Goal: Task Accomplishment & Management: Use online tool/utility

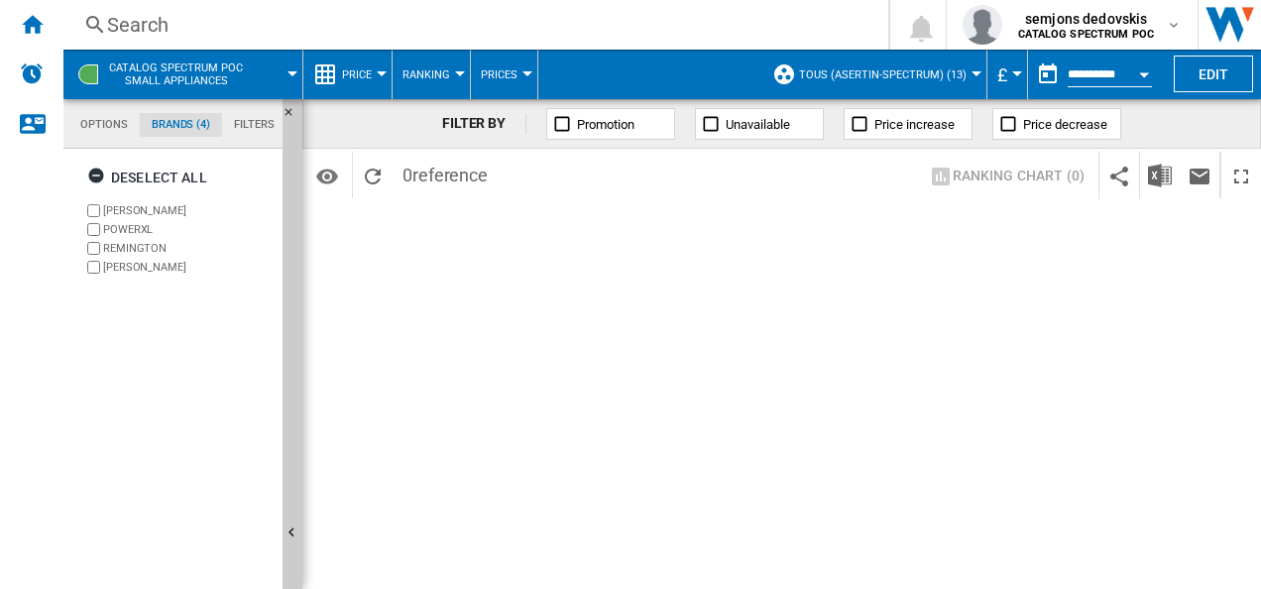
click at [152, 67] on span "CATALOG SPECTRUM POC Small appliances" at bounding box center [176, 74] width 134 height 26
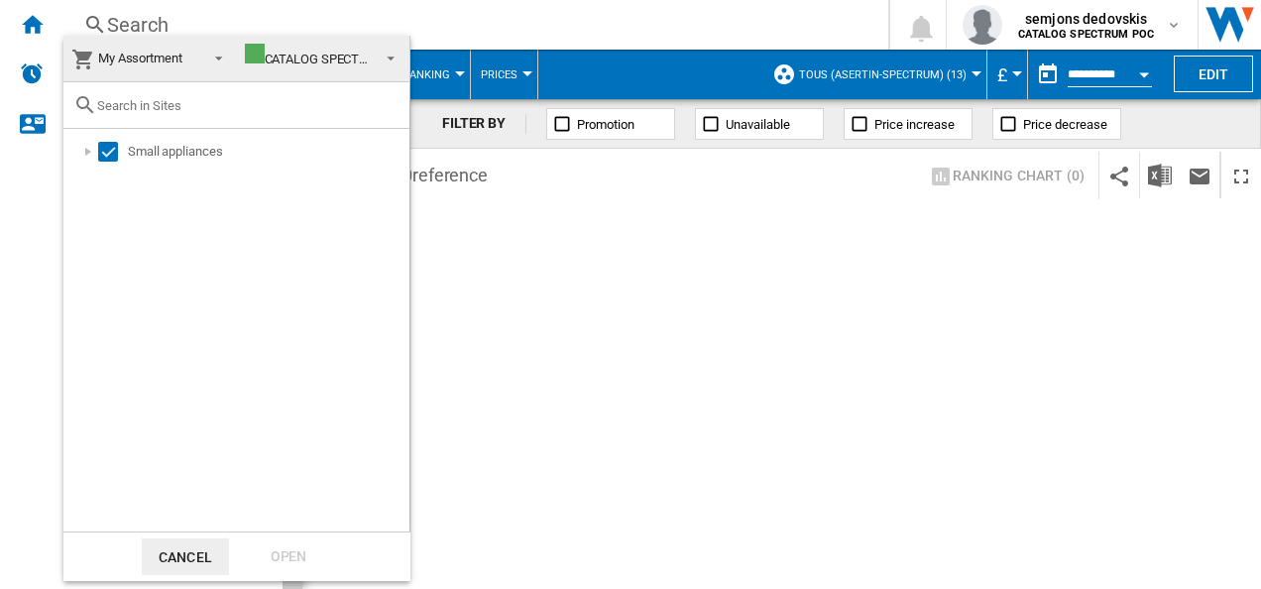
click at [190, 549] on button "Cancel" at bounding box center [185, 556] width 87 height 37
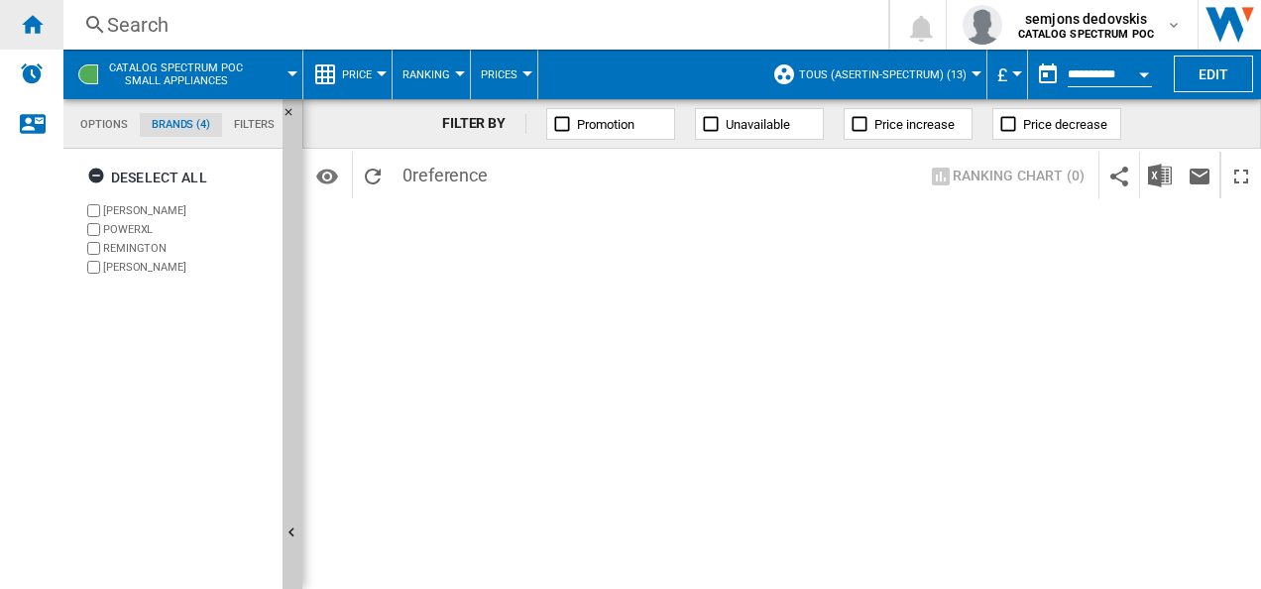
click at [30, 20] on ng-md-icon "Home" at bounding box center [32, 24] width 24 height 24
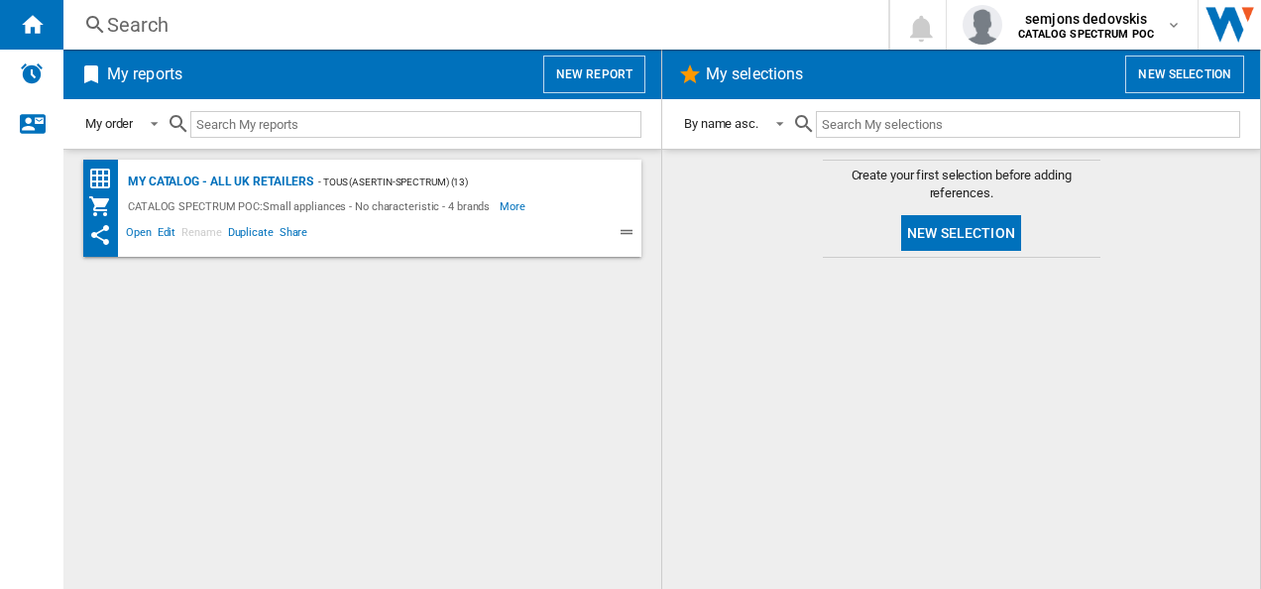
click at [611, 69] on button "New report" at bounding box center [594, 75] width 102 height 38
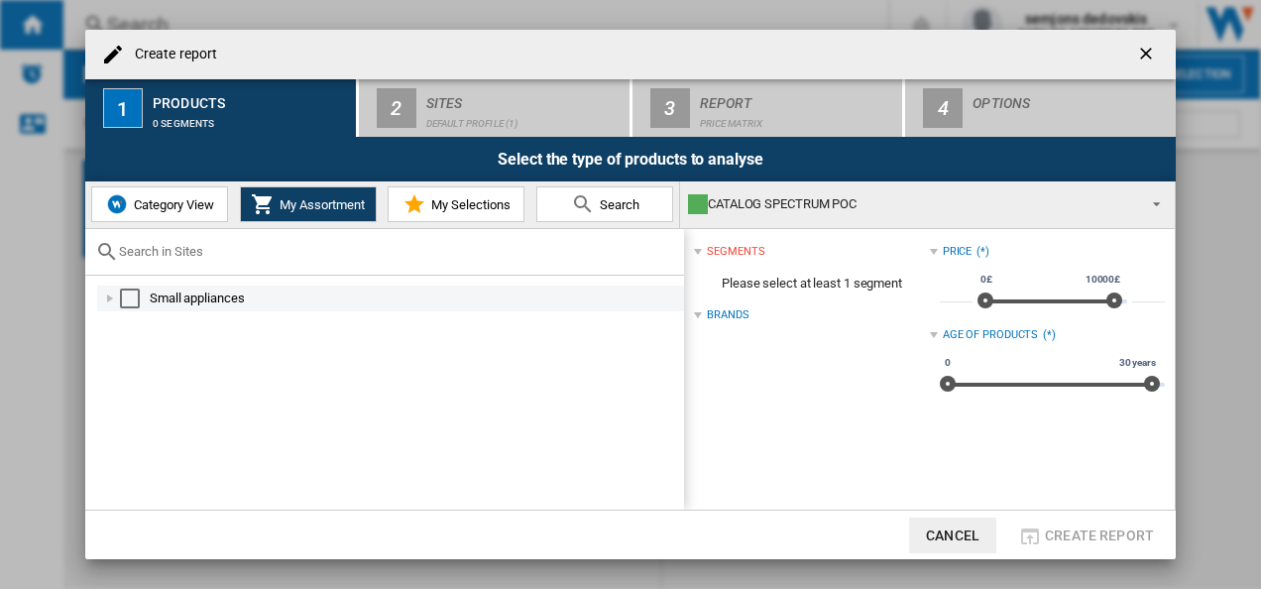
click at [120, 301] on div "Select" at bounding box center [130, 298] width 20 height 20
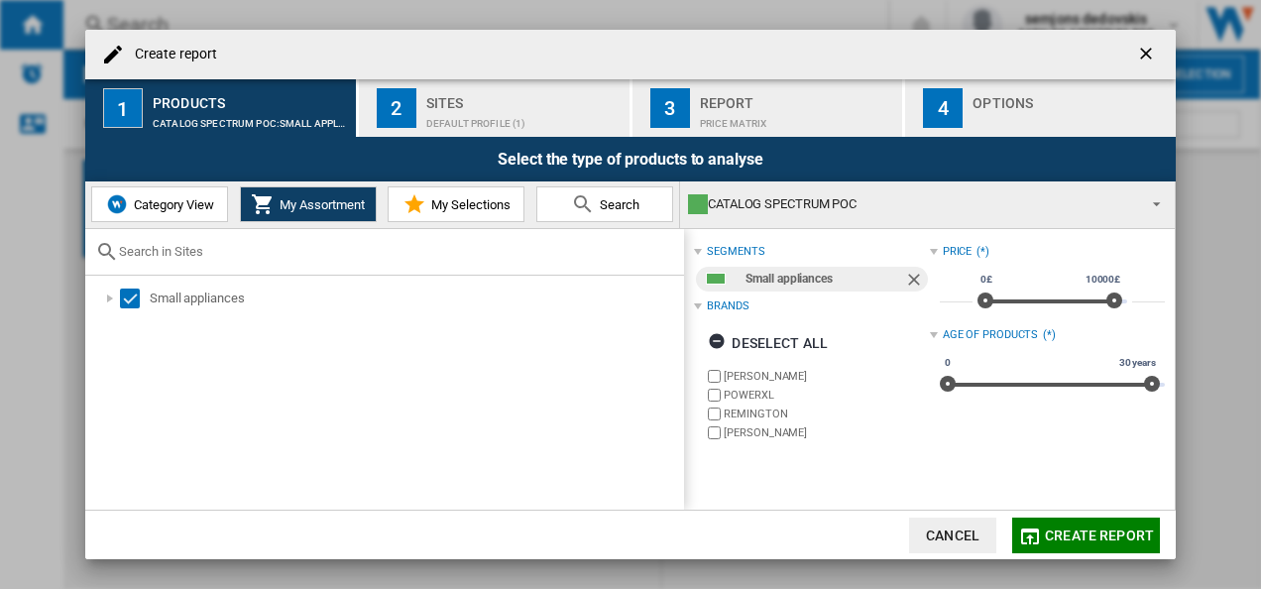
click at [154, 202] on span "Category View" at bounding box center [171, 204] width 85 height 15
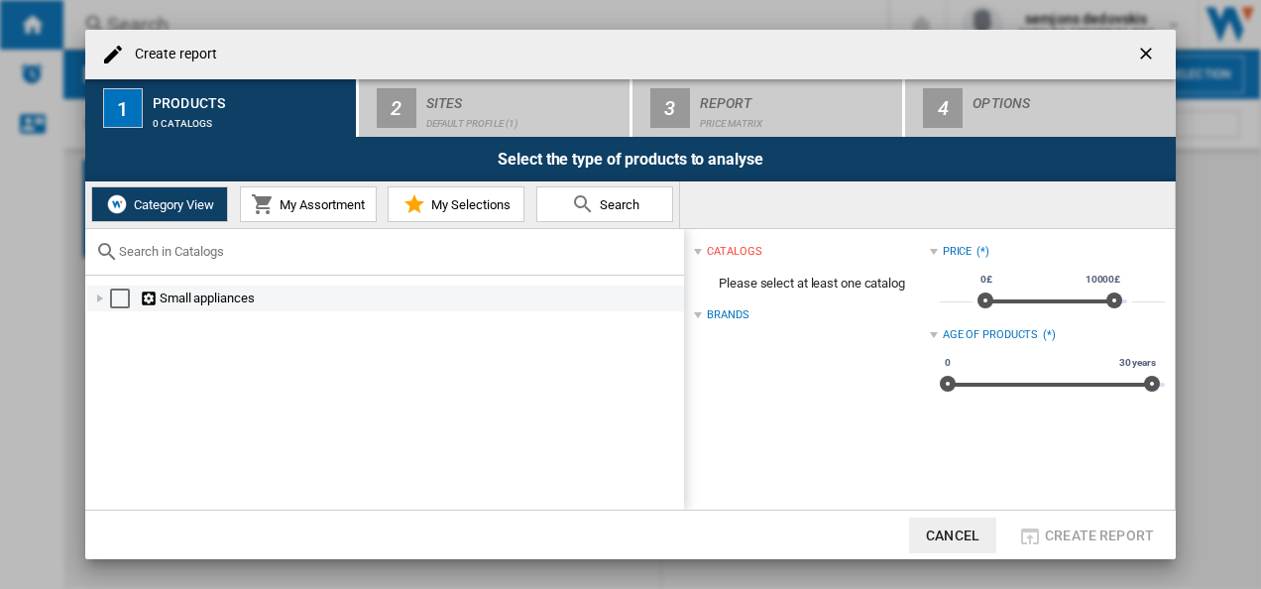
click at [117, 293] on div "Select" at bounding box center [120, 298] width 20 height 20
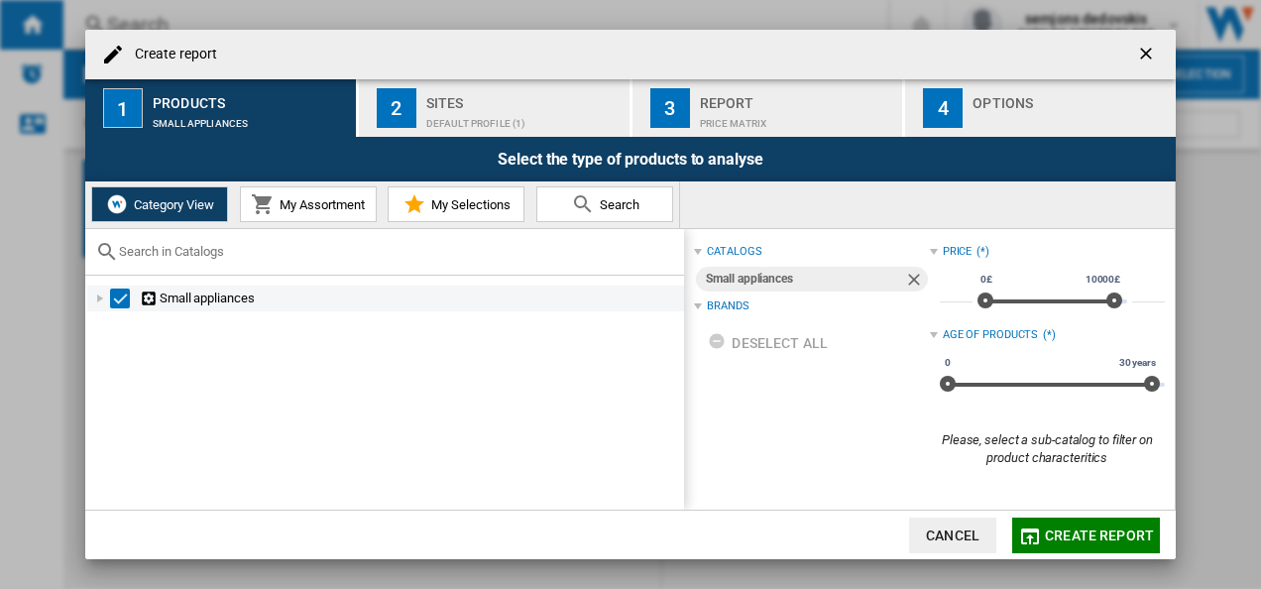
click at [109, 298] on div at bounding box center [100, 298] width 20 height 20
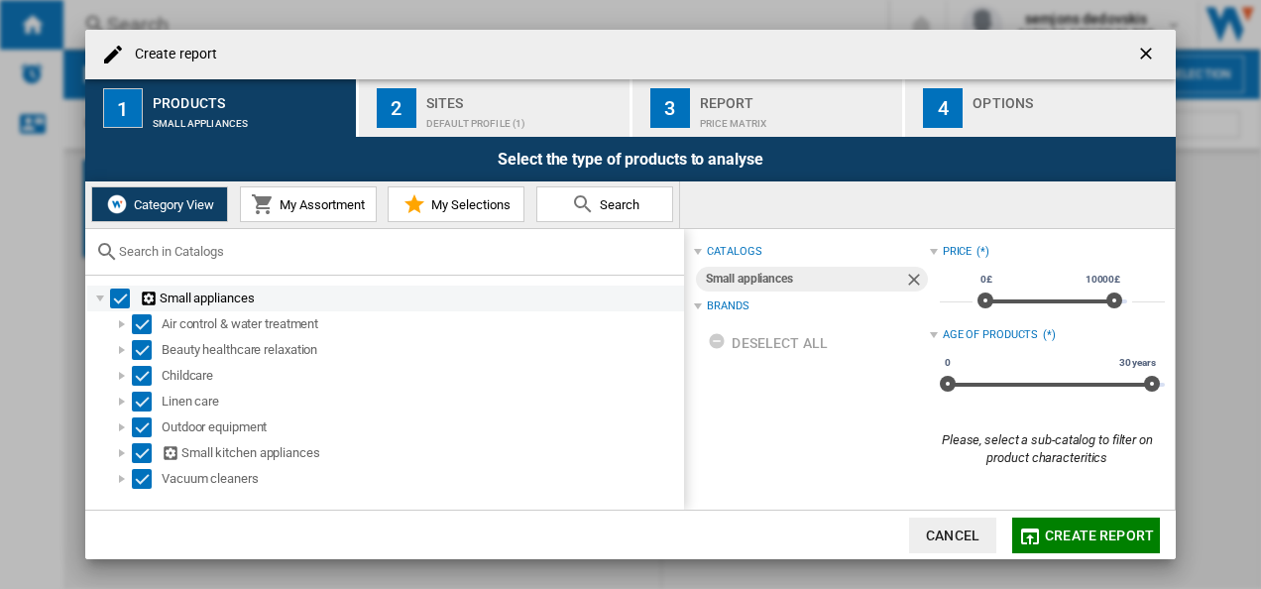
click at [124, 299] on div "Select" at bounding box center [120, 298] width 20 height 20
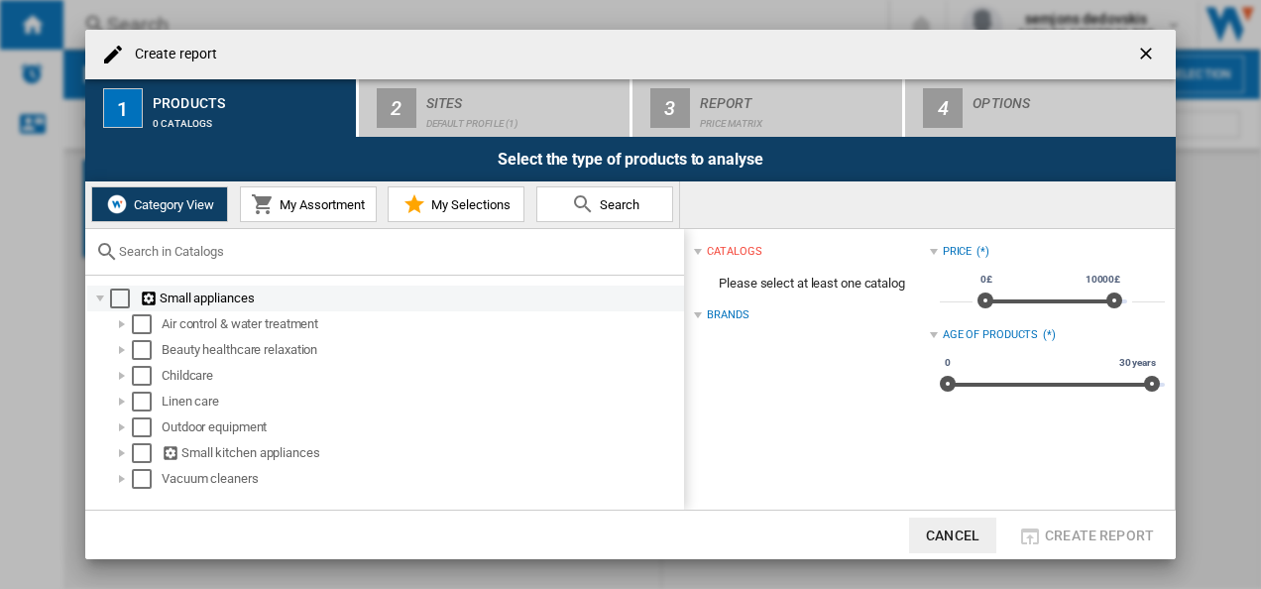
click at [101, 301] on div at bounding box center [100, 298] width 20 height 20
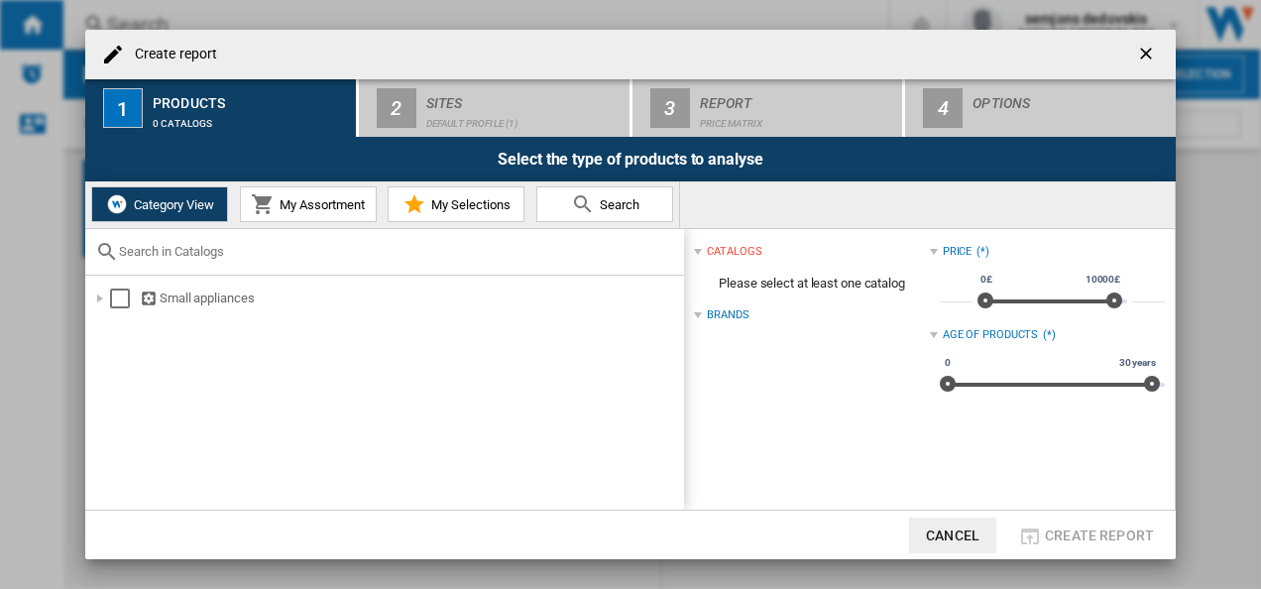
click at [296, 204] on span "My Assortment" at bounding box center [320, 204] width 90 height 15
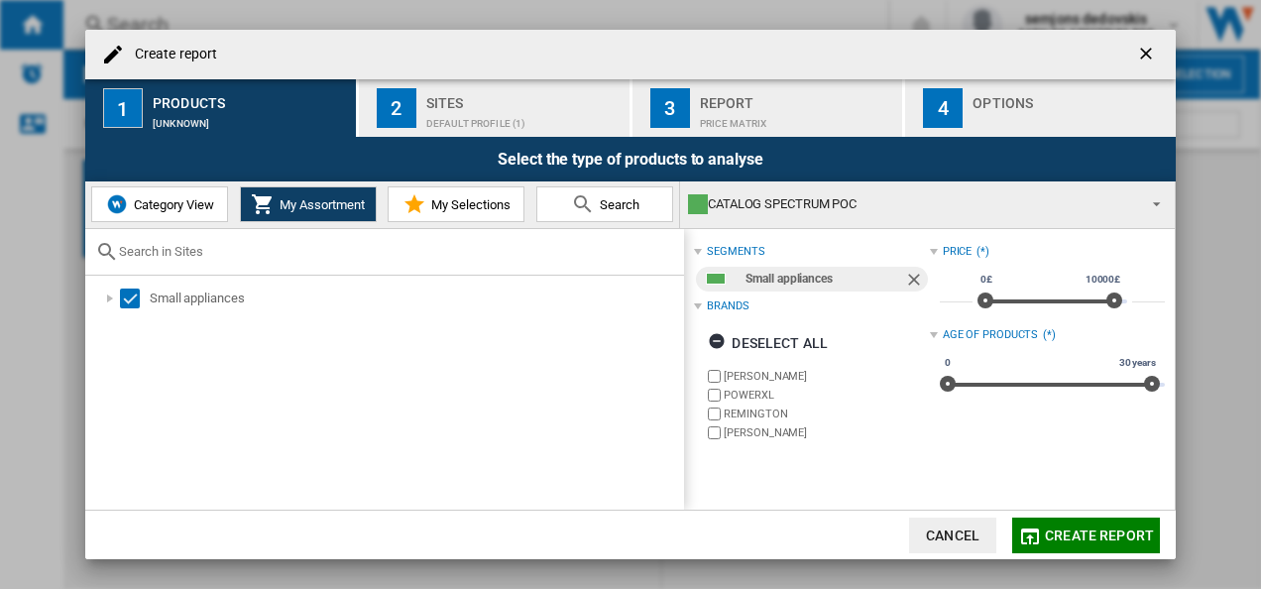
click at [740, 392] on label "POWERXL" at bounding box center [825, 395] width 205 height 15
click at [725, 411] on label "REMINGTON" at bounding box center [825, 413] width 205 height 15
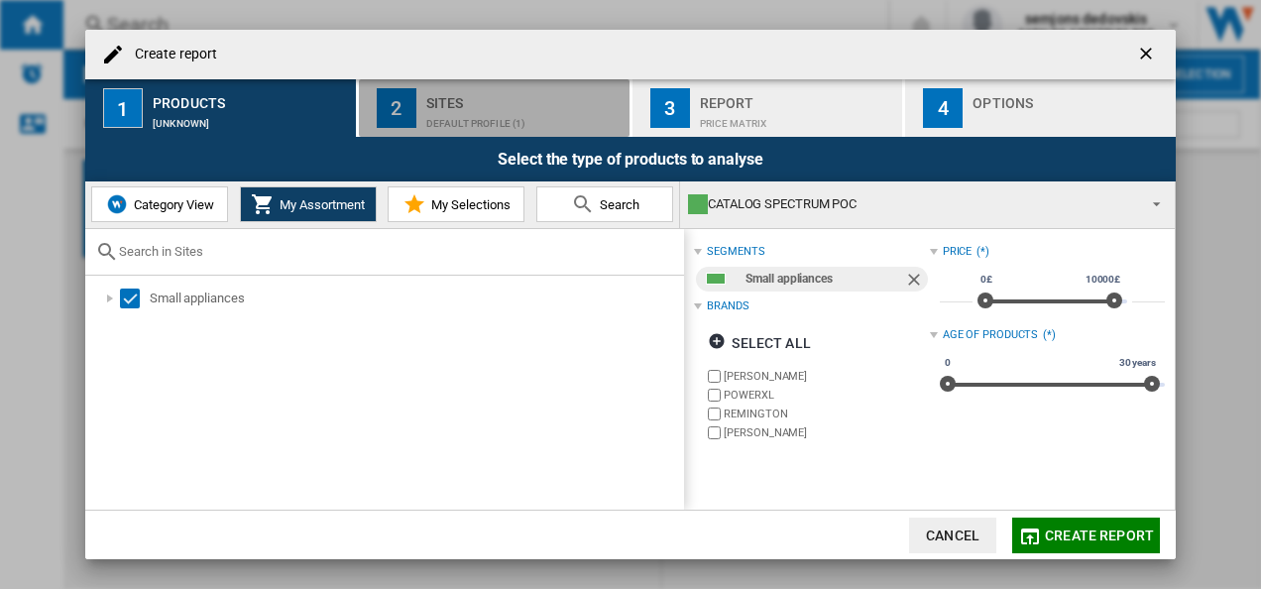
click at [443, 103] on div "Sites" at bounding box center [523, 97] width 195 height 21
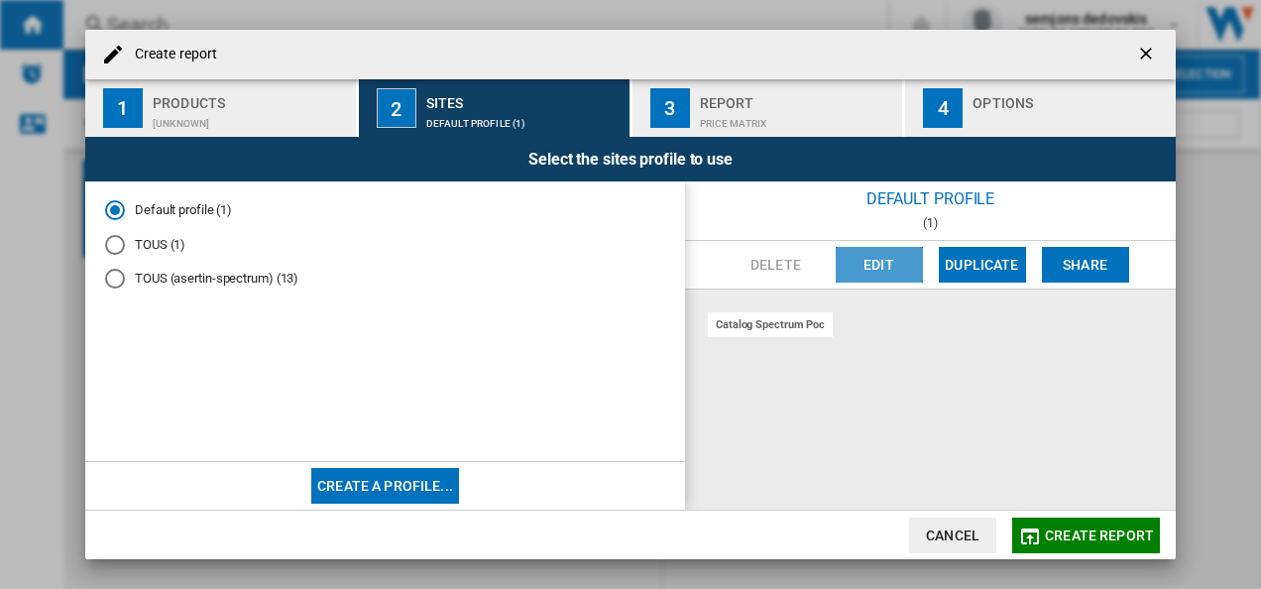
click at [882, 262] on button "Edit" at bounding box center [878, 265] width 87 height 36
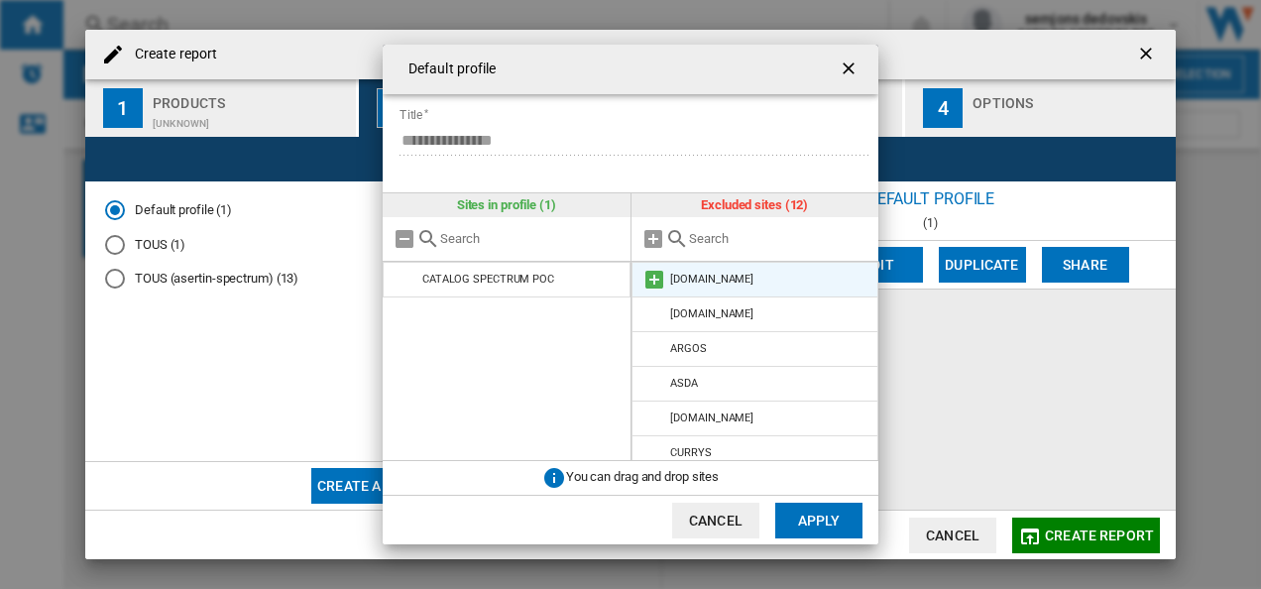
click at [650, 278] on md-icon at bounding box center [654, 280] width 24 height 24
click at [652, 271] on md-icon at bounding box center [654, 280] width 24 height 24
click at [652, 275] on md-icon at bounding box center [654, 280] width 24 height 24
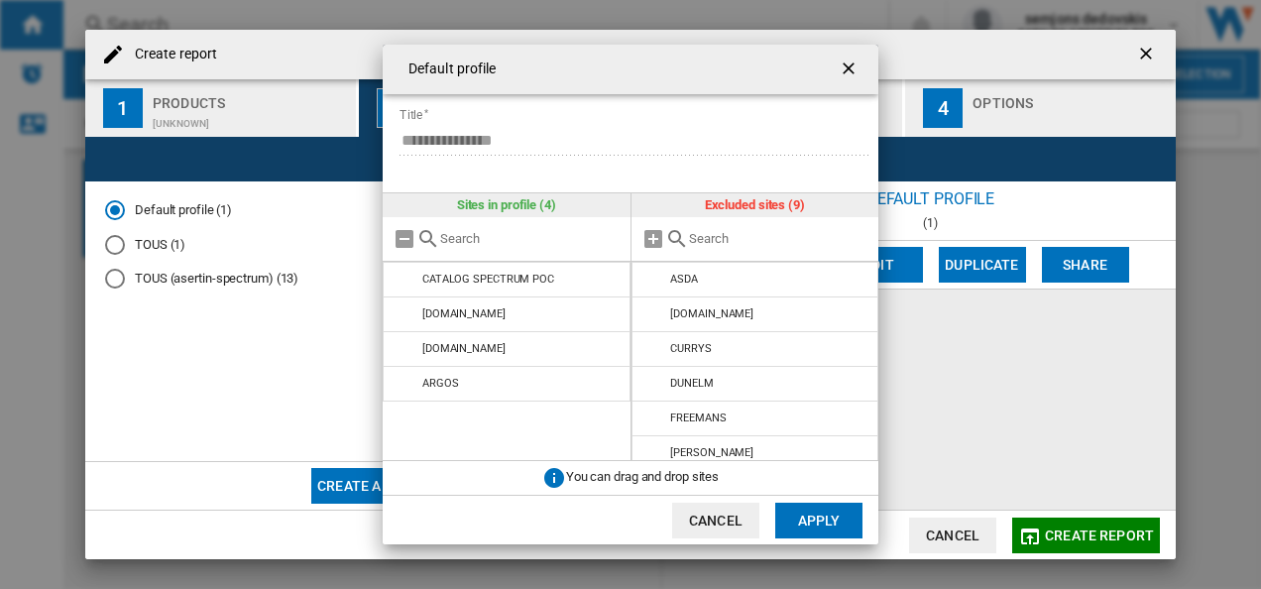
click at [652, 275] on md-icon at bounding box center [654, 280] width 24 height 24
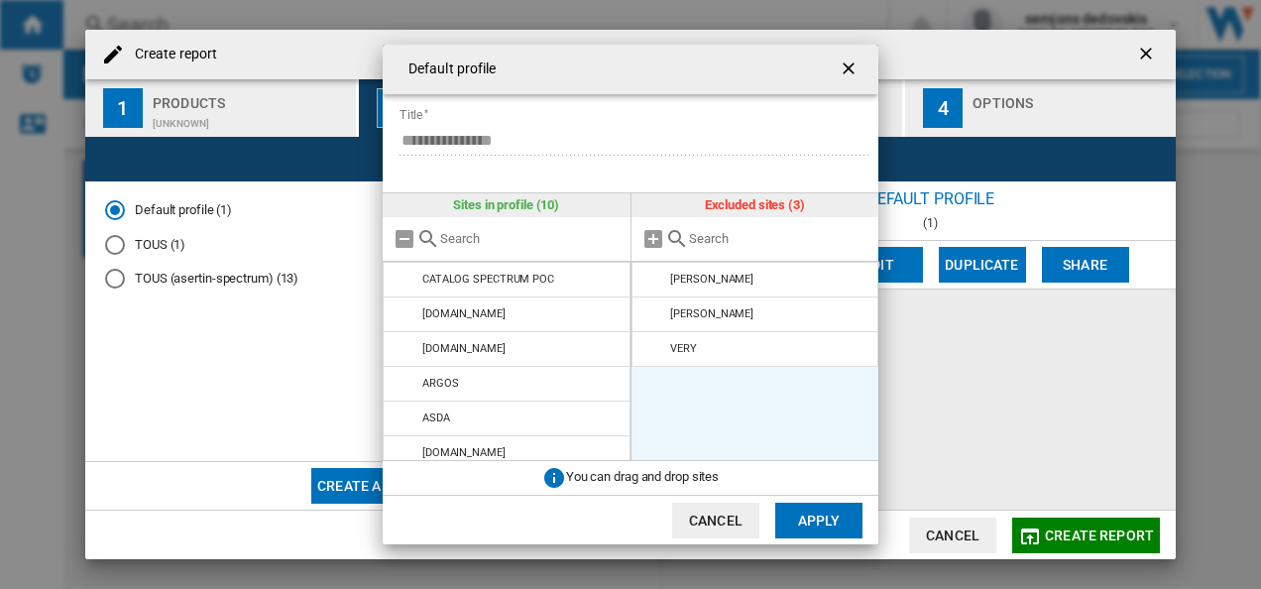
click at [652, 275] on md-icon at bounding box center [654, 280] width 24 height 24
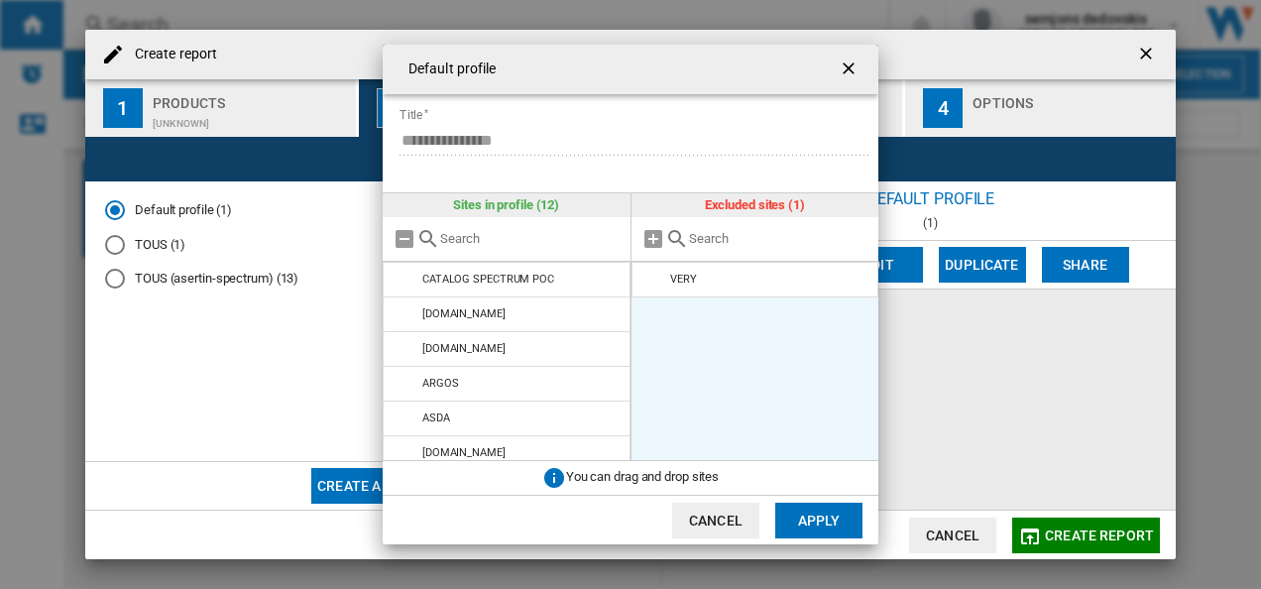
click at [652, 275] on md-icon at bounding box center [654, 280] width 24 height 24
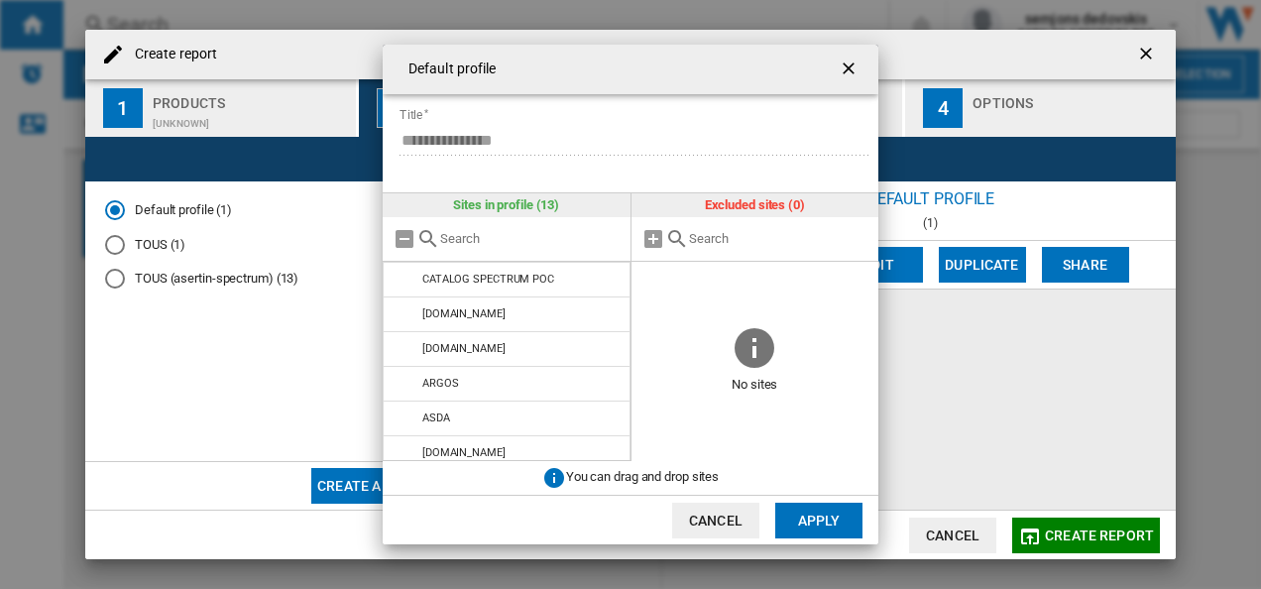
click at [812, 521] on button "Apply" at bounding box center [818, 520] width 87 height 36
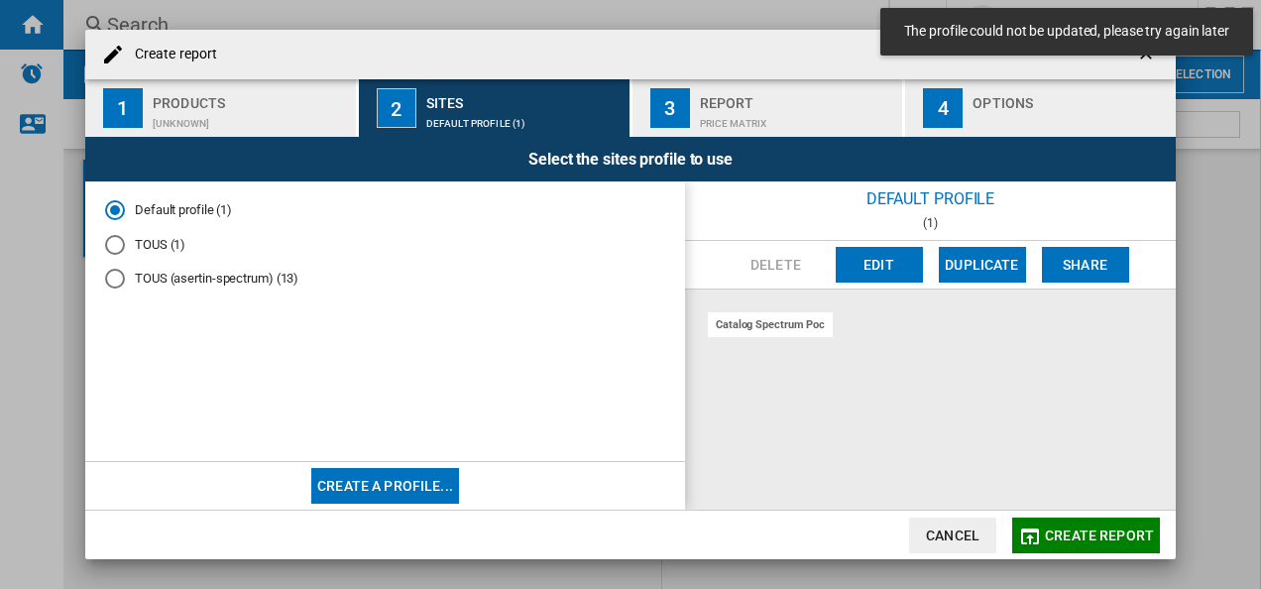
click at [737, 109] on div "Price Matrix" at bounding box center [797, 118] width 195 height 21
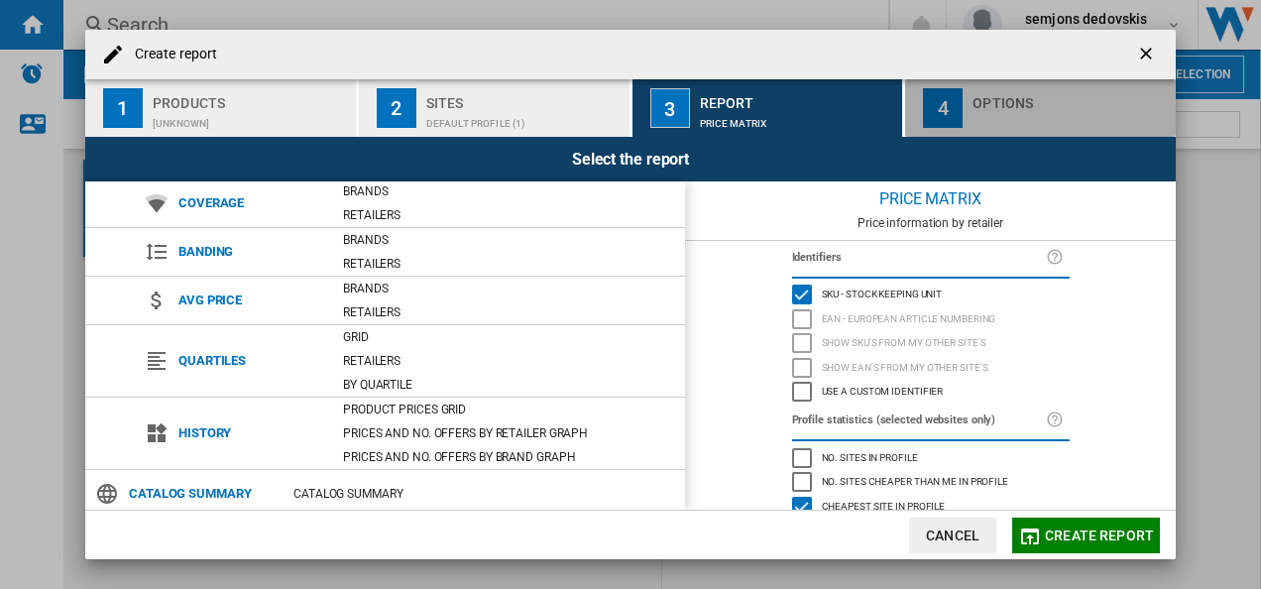
click at [1013, 115] on div "button" at bounding box center [1069, 118] width 195 height 21
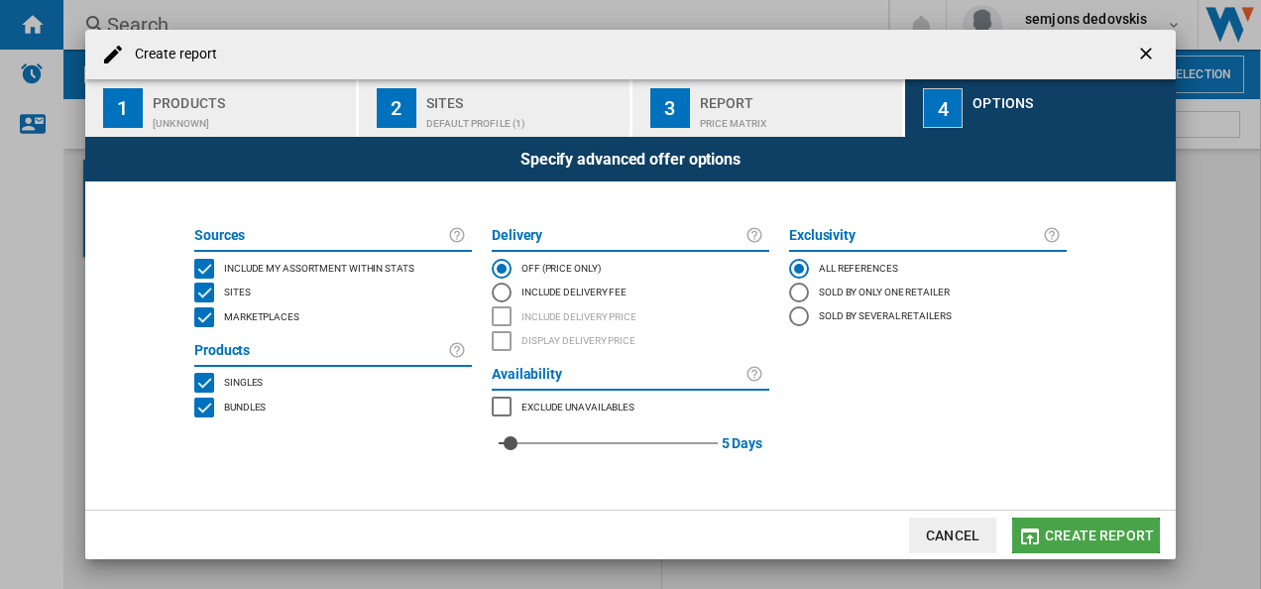
click at [1090, 539] on span "Create report" at bounding box center [1099, 535] width 109 height 16
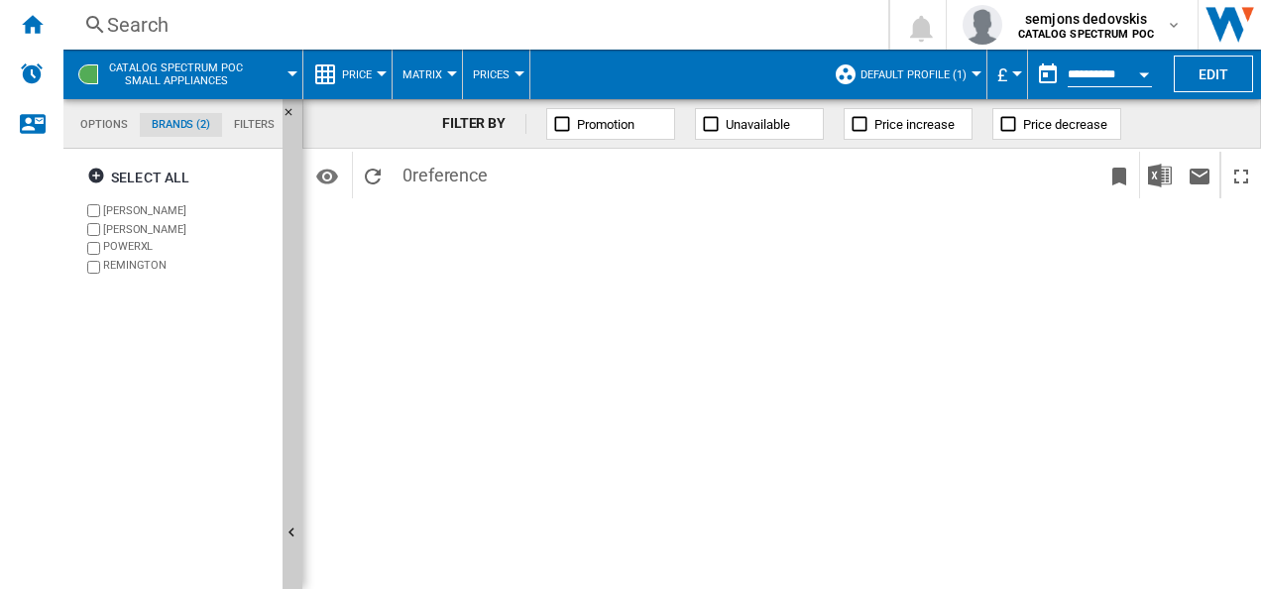
click at [959, 71] on span "Default profile (1)" at bounding box center [913, 74] width 106 height 13
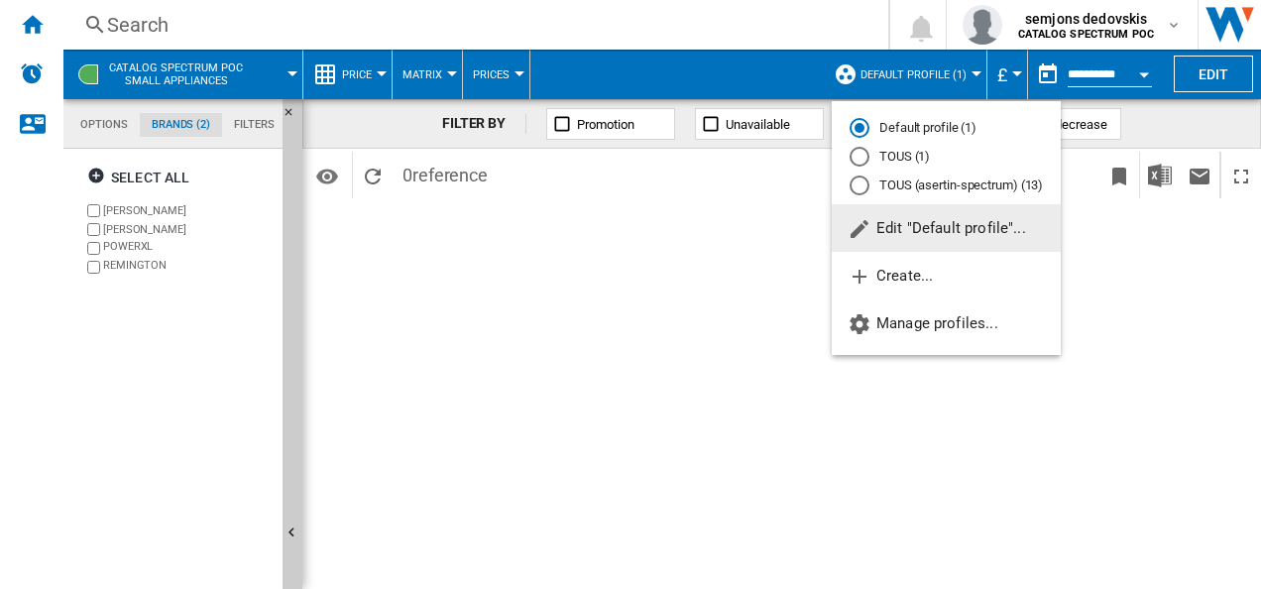
drag, startPoint x: 885, startPoint y: 188, endPoint x: 868, endPoint y: 191, distance: 17.1
click at [885, 188] on md-radio-button "TOUS (asertin-spectrum) (13)" at bounding box center [945, 184] width 193 height 19
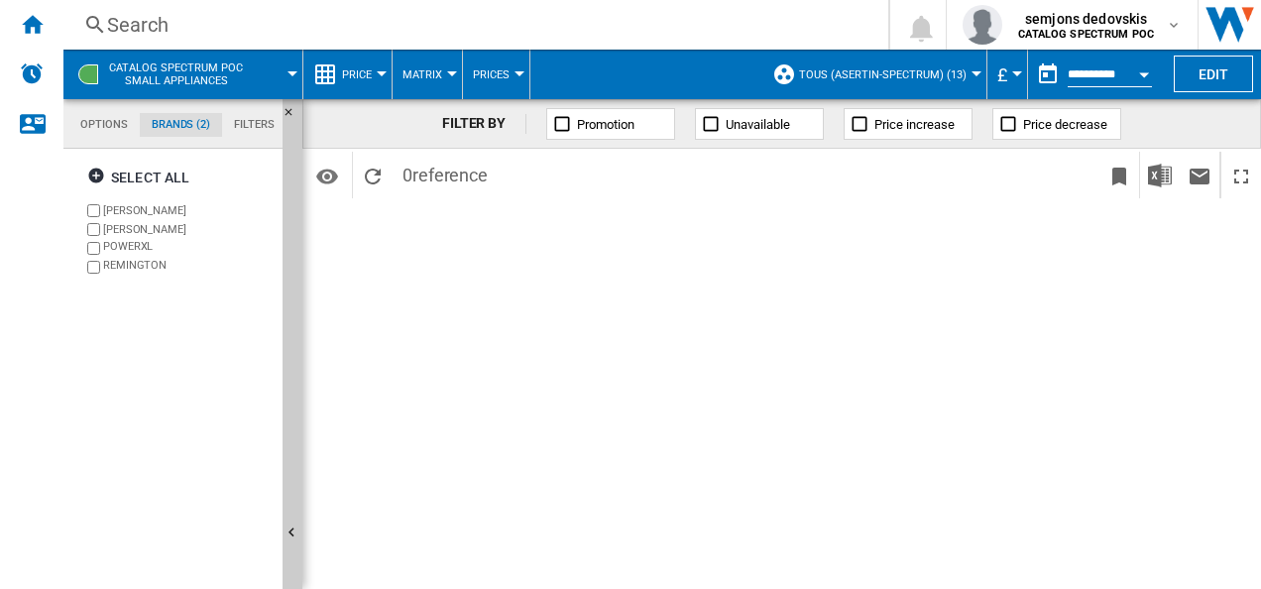
click at [931, 73] on span "TOUS (asertin-spectrum) (13)" at bounding box center [882, 74] width 167 height 13
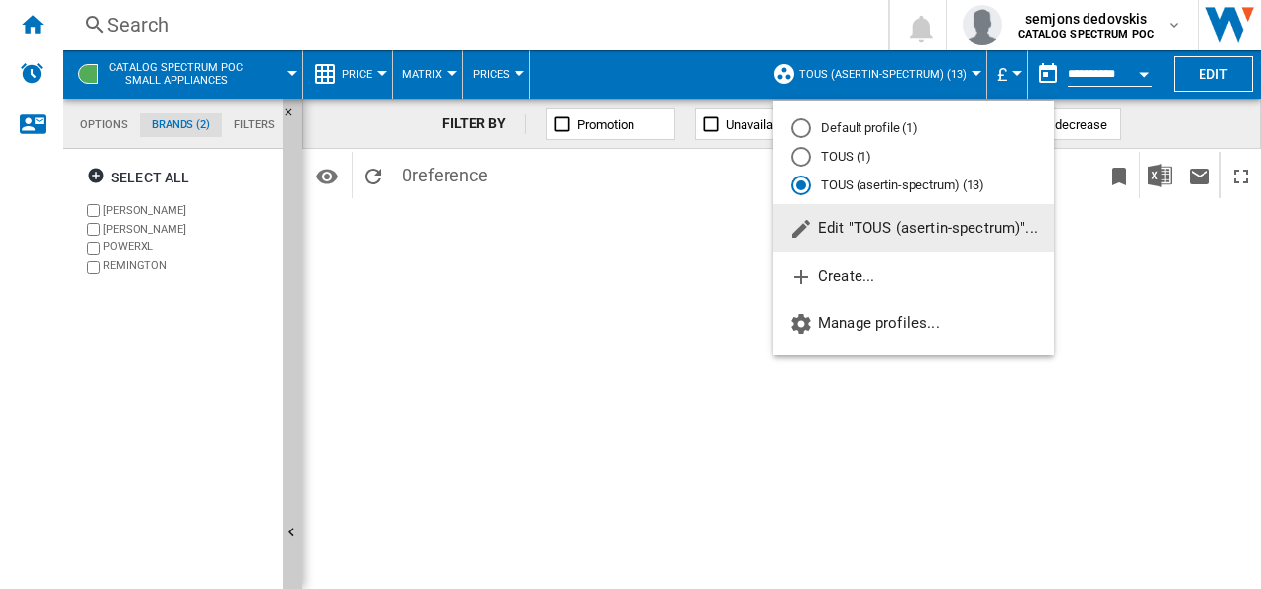
click at [872, 124] on md-radio-button "Default profile (1)" at bounding box center [913, 128] width 245 height 19
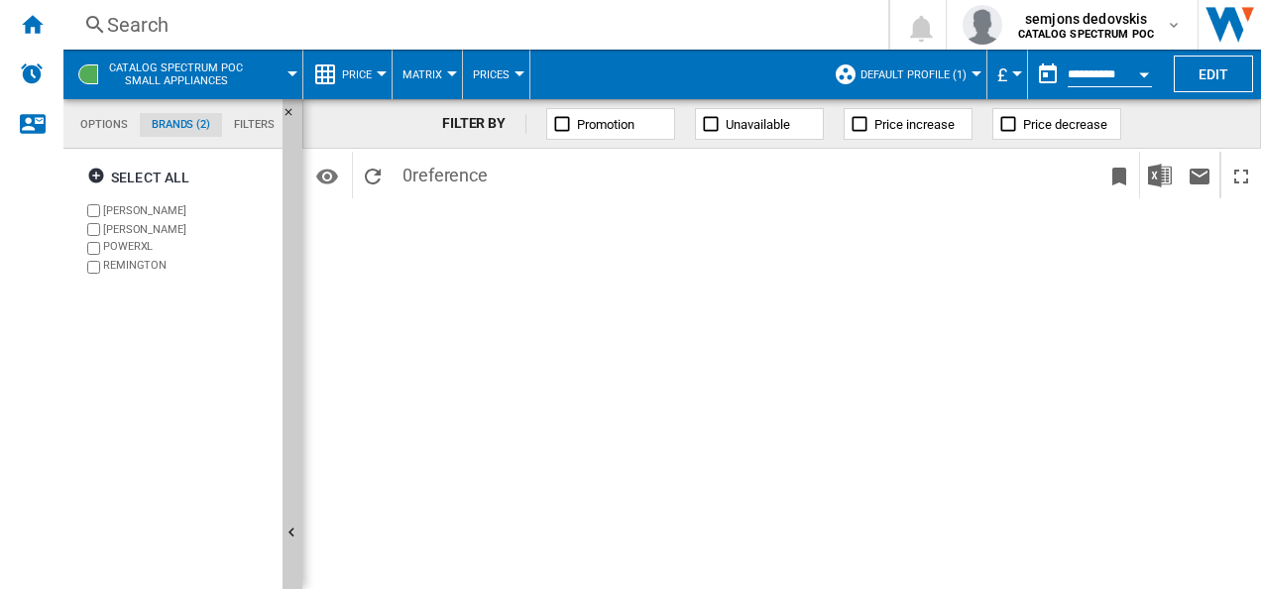
click at [442, 71] on button "Matrix" at bounding box center [427, 75] width 50 height 50
click at [549, 24] on md-backdrop at bounding box center [630, 294] width 1261 height 589
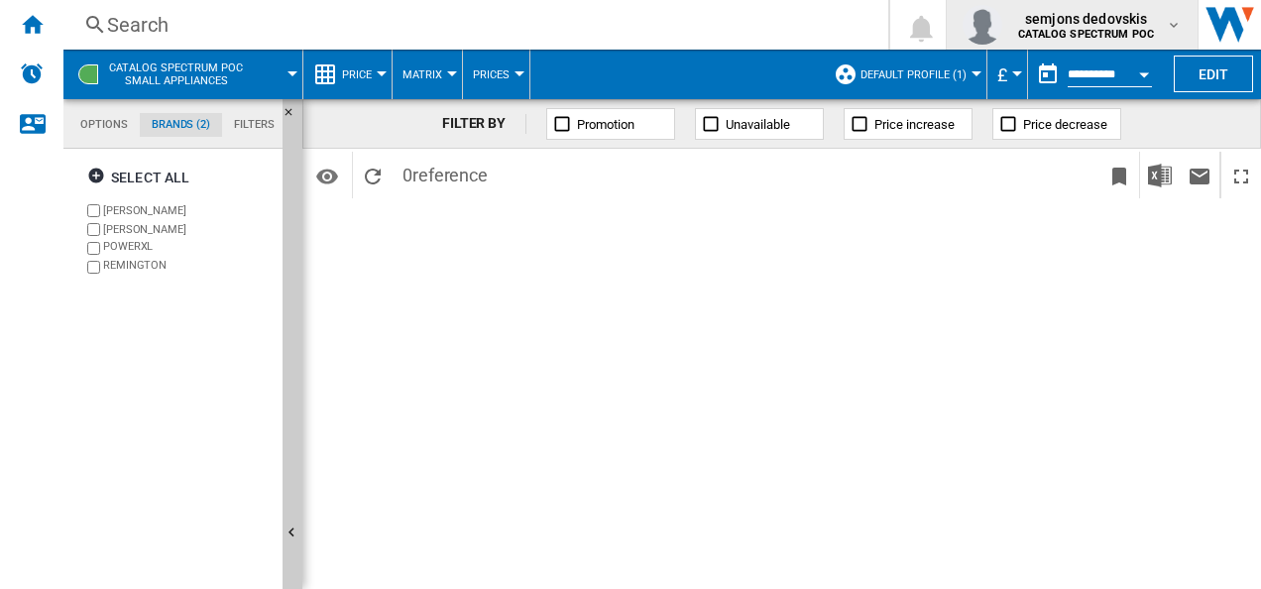
click at [1095, 28] on span "semjons dedovskis" at bounding box center [1086, 19] width 136 height 20
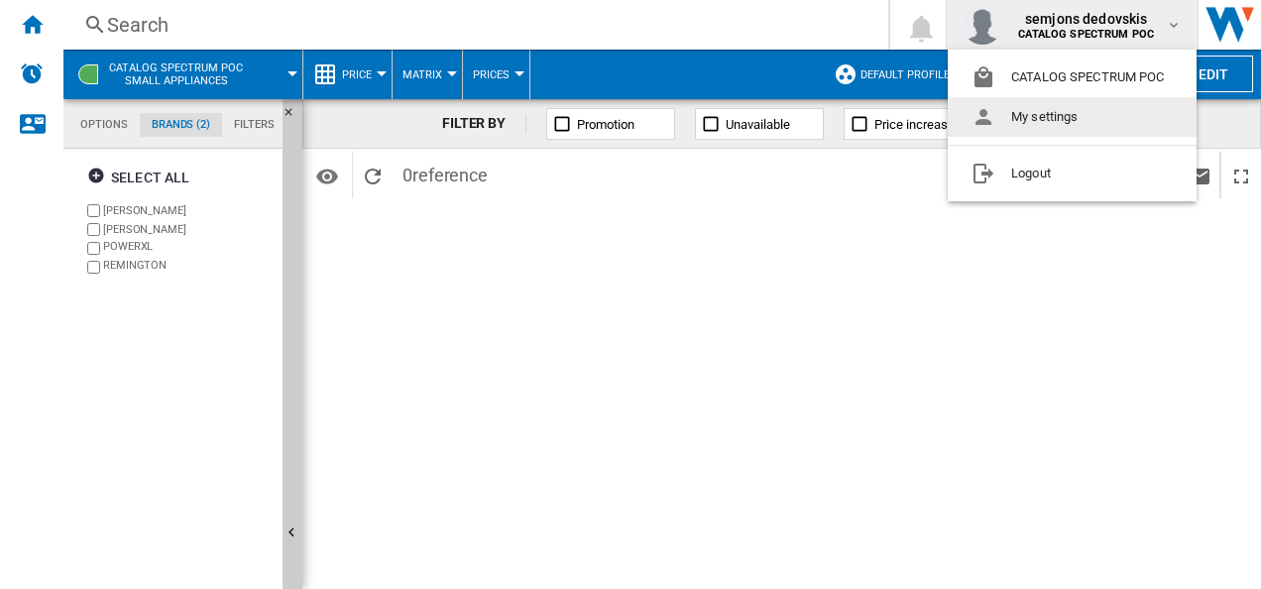
click at [1047, 113] on button "My settings" at bounding box center [1071, 117] width 249 height 40
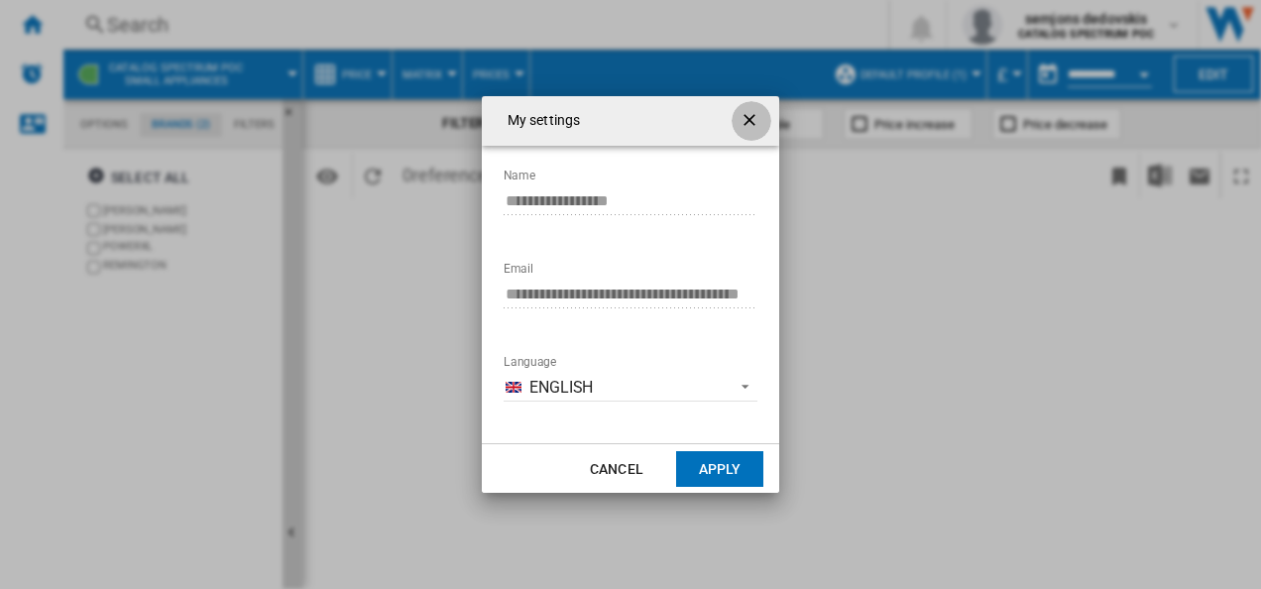
click at [743, 115] on ng-md-icon "getI18NText('BUTTONS.CLOSE_DIALOG')" at bounding box center [751, 122] width 24 height 24
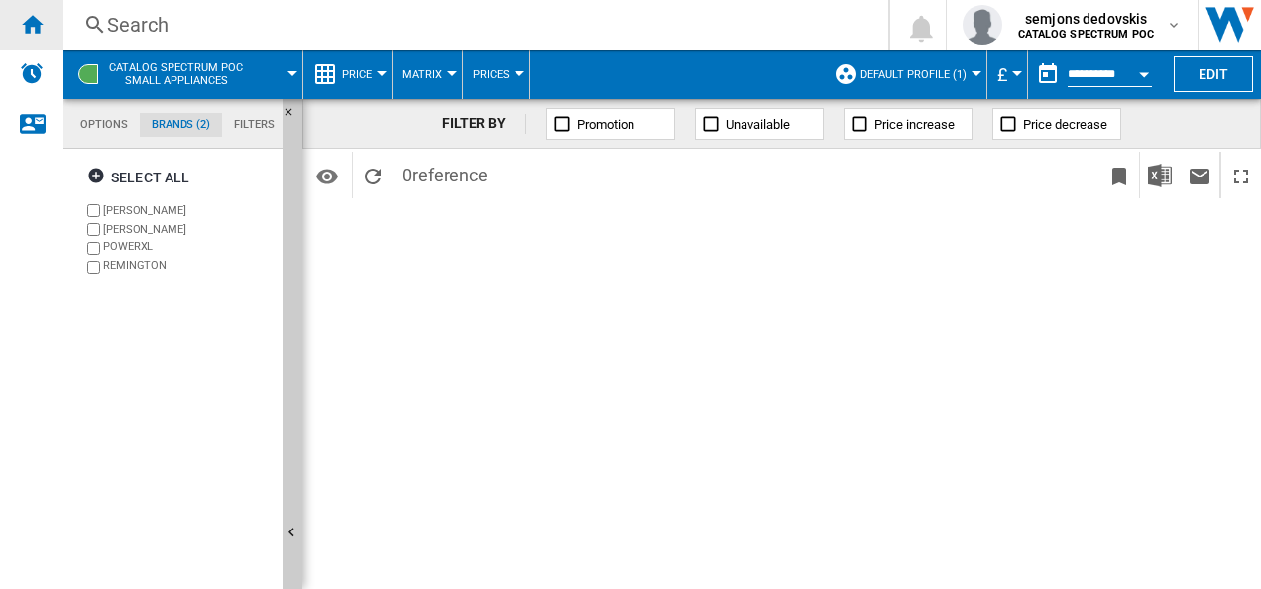
click at [48, 16] on div "Home" at bounding box center [31, 25] width 63 height 50
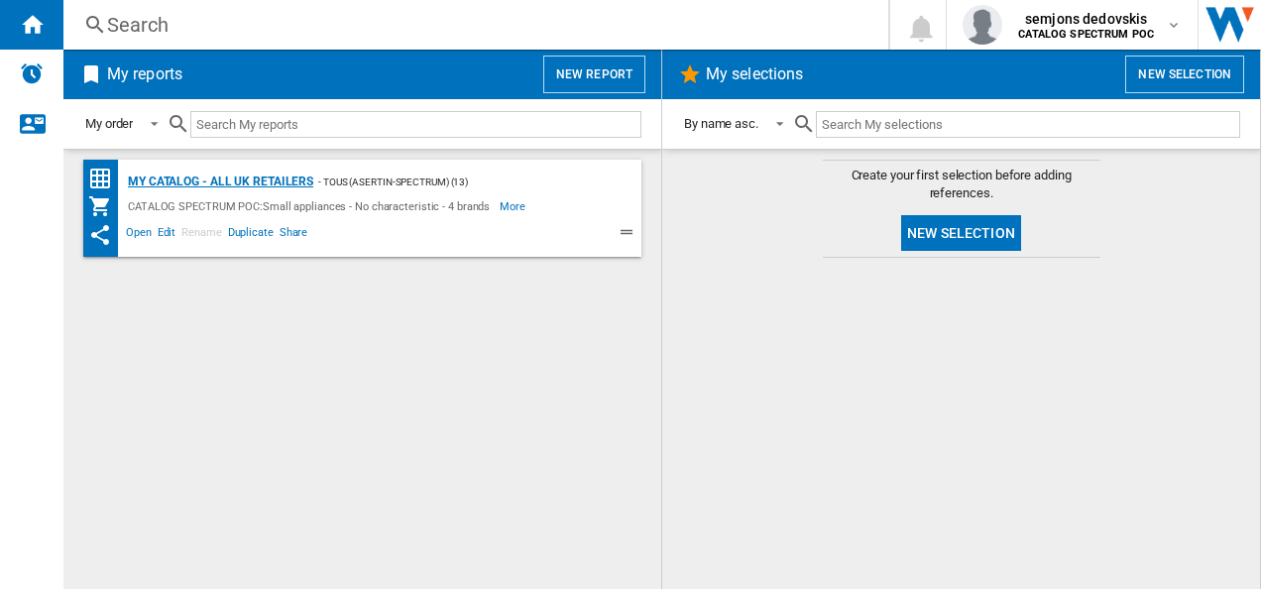
click at [272, 174] on div "My Catalog - all UK retailers" at bounding box center [218, 181] width 190 height 25
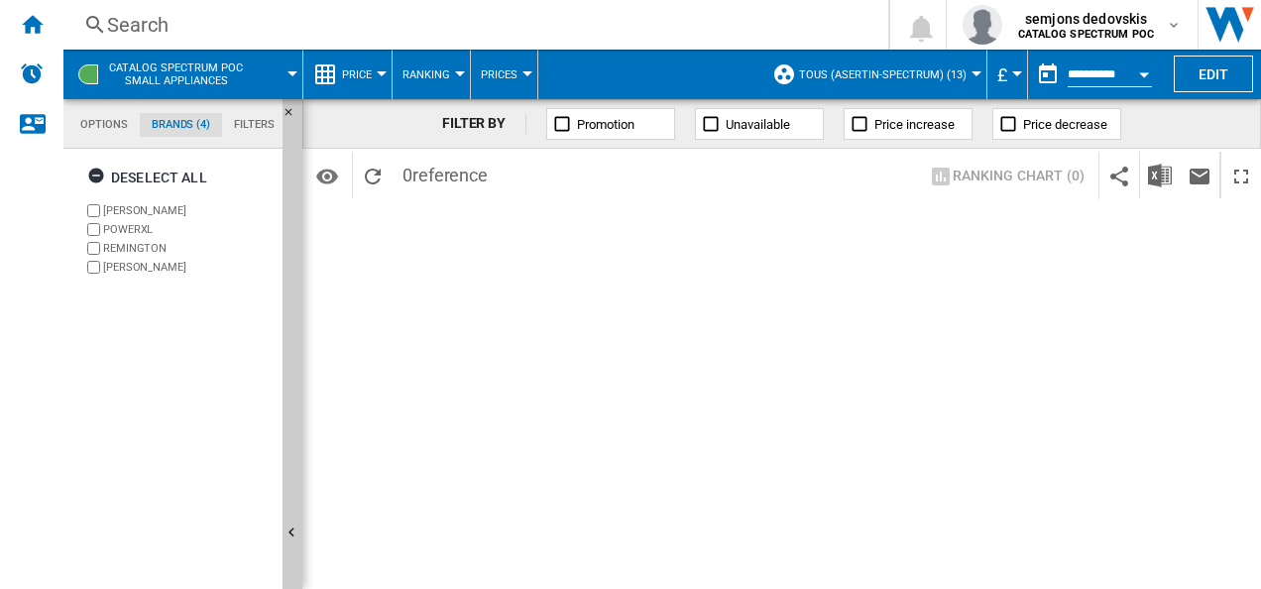
click at [248, 125] on md-tab-item "Filters" at bounding box center [254, 125] width 64 height 24
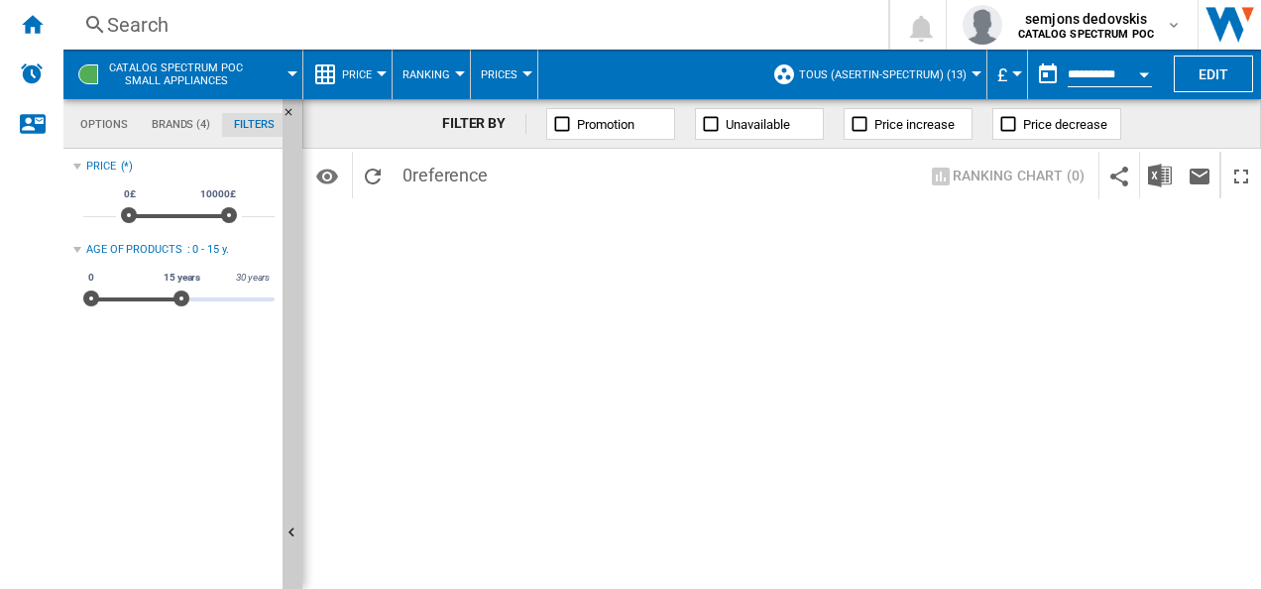
scroll to position [128, 0]
click at [99, 124] on md-tab-item "Options" at bounding box center [103, 125] width 71 height 24
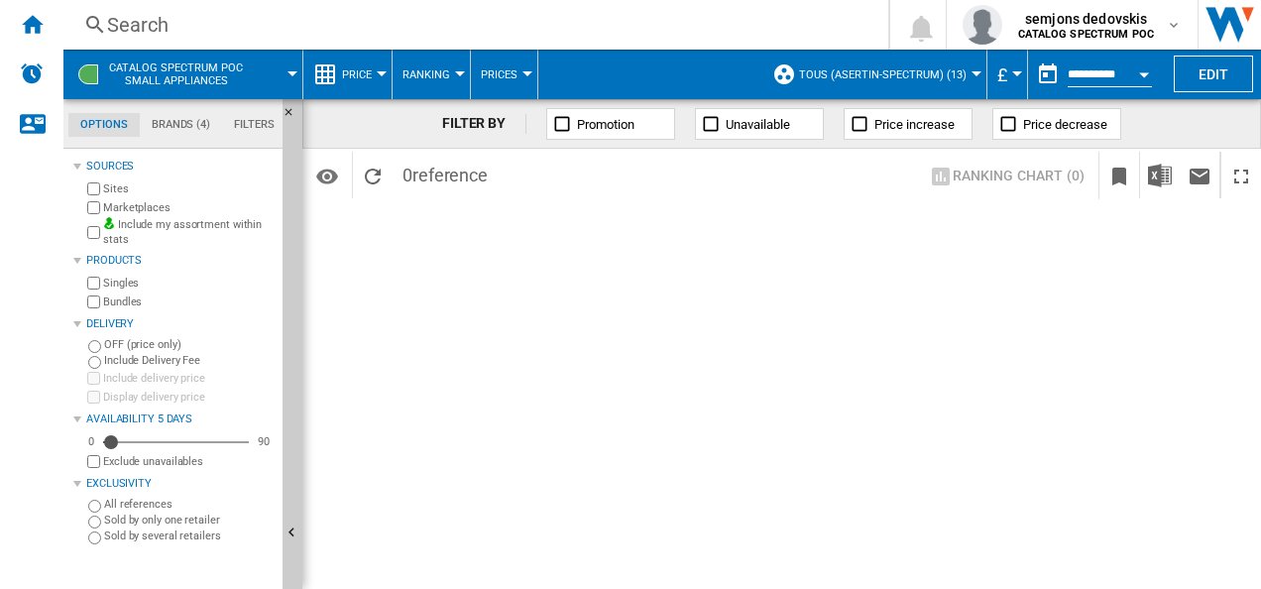
click at [447, 75] on span "Ranking" at bounding box center [426, 74] width 48 height 13
click at [509, 74] on md-backdrop at bounding box center [630, 294] width 1261 height 589
click at [517, 74] on button "Prices" at bounding box center [504, 75] width 47 height 50
click at [299, 72] on md-backdrop at bounding box center [630, 294] width 1261 height 589
click at [299, 72] on md-menu "CATALOG SPECTRUM POC Small appliances" at bounding box center [183, 75] width 240 height 50
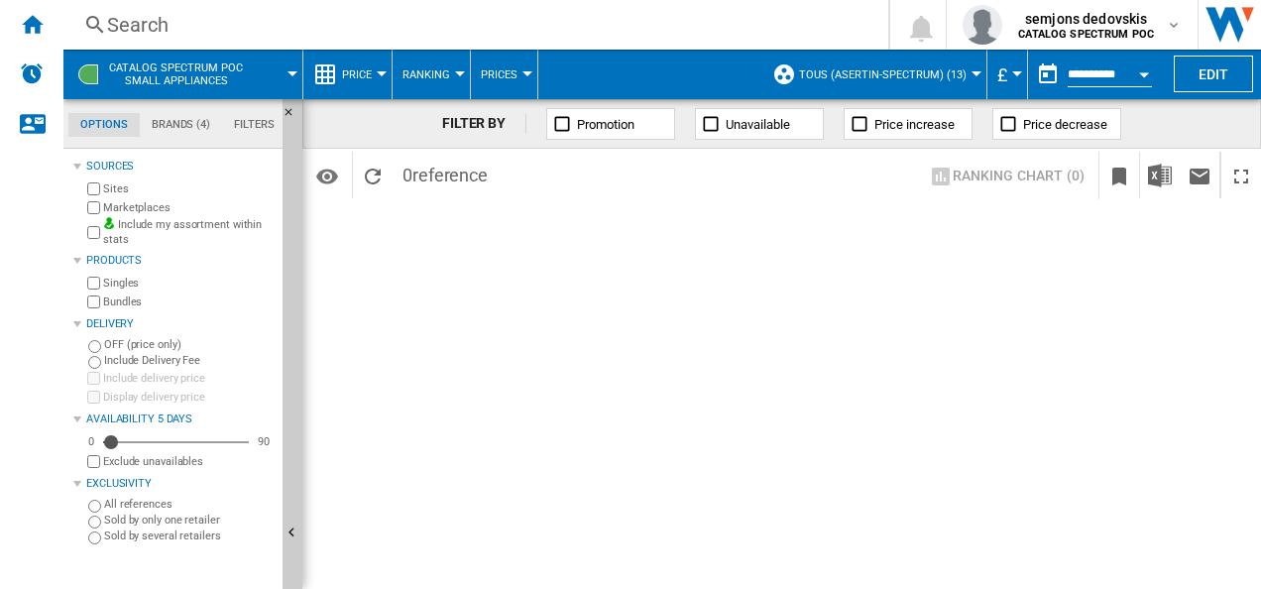
click at [281, 73] on span at bounding box center [282, 75] width 22 height 50
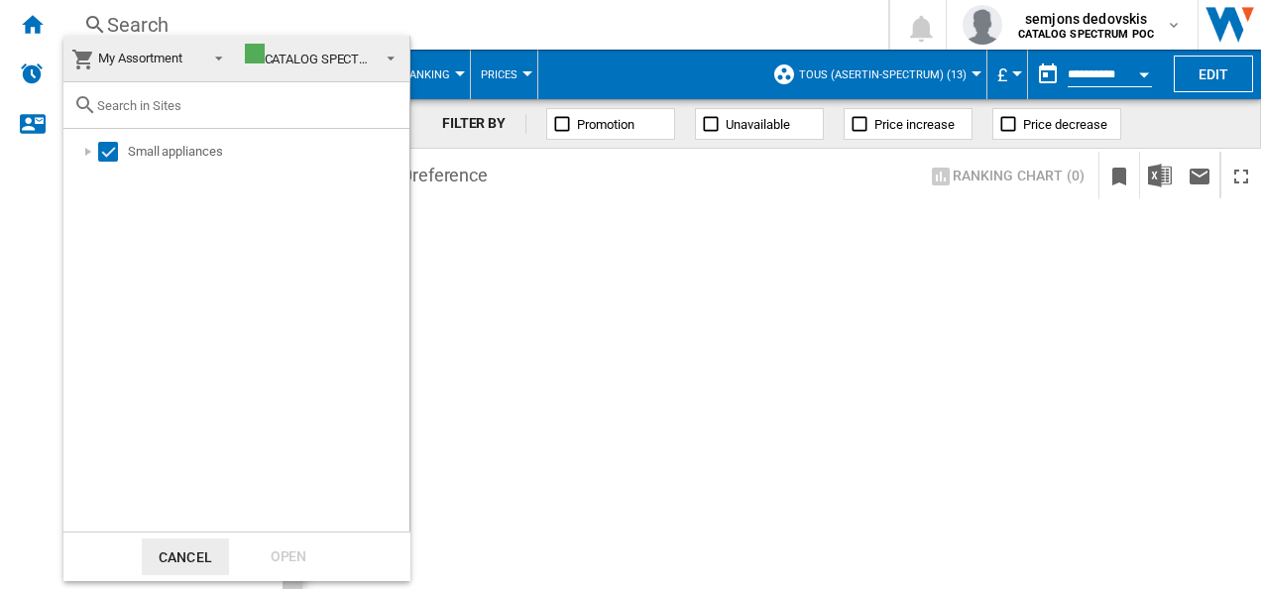
click at [399, 54] on md-select-value "CATALOG SPECTRUM POC" at bounding box center [323, 59] width 173 height 47
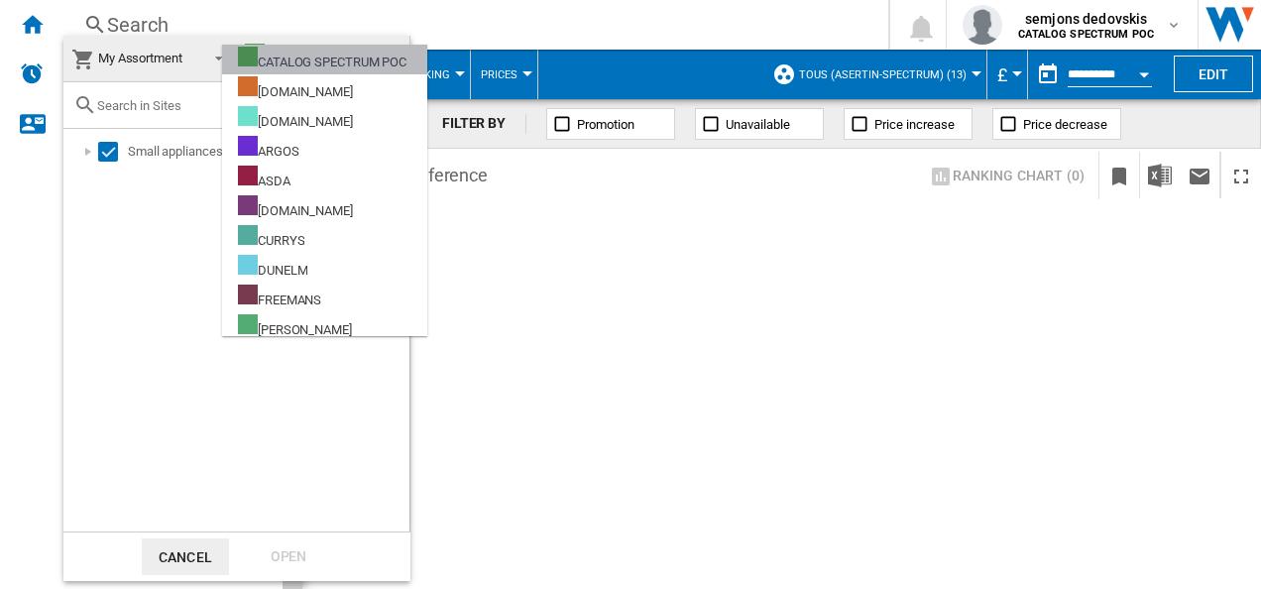
click at [329, 61] on div "CATALOG SPECTRUM POC" at bounding box center [322, 59] width 168 height 25
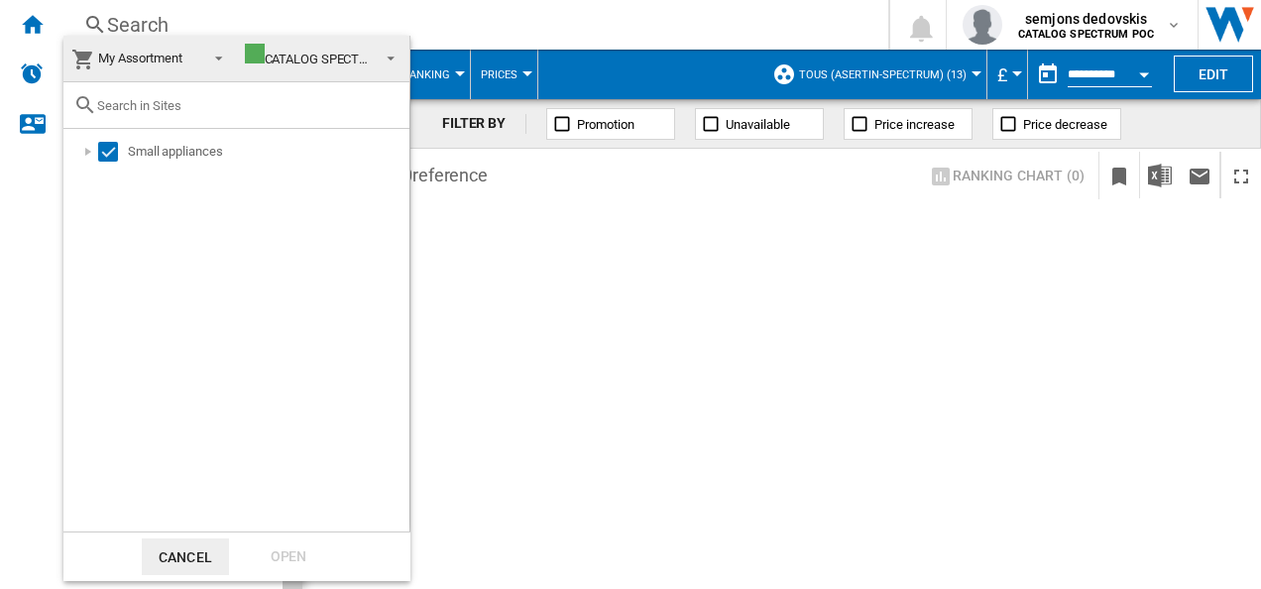
click at [360, 55] on div "CATALOG SPECTRUM POC" at bounding box center [329, 59] width 168 height 15
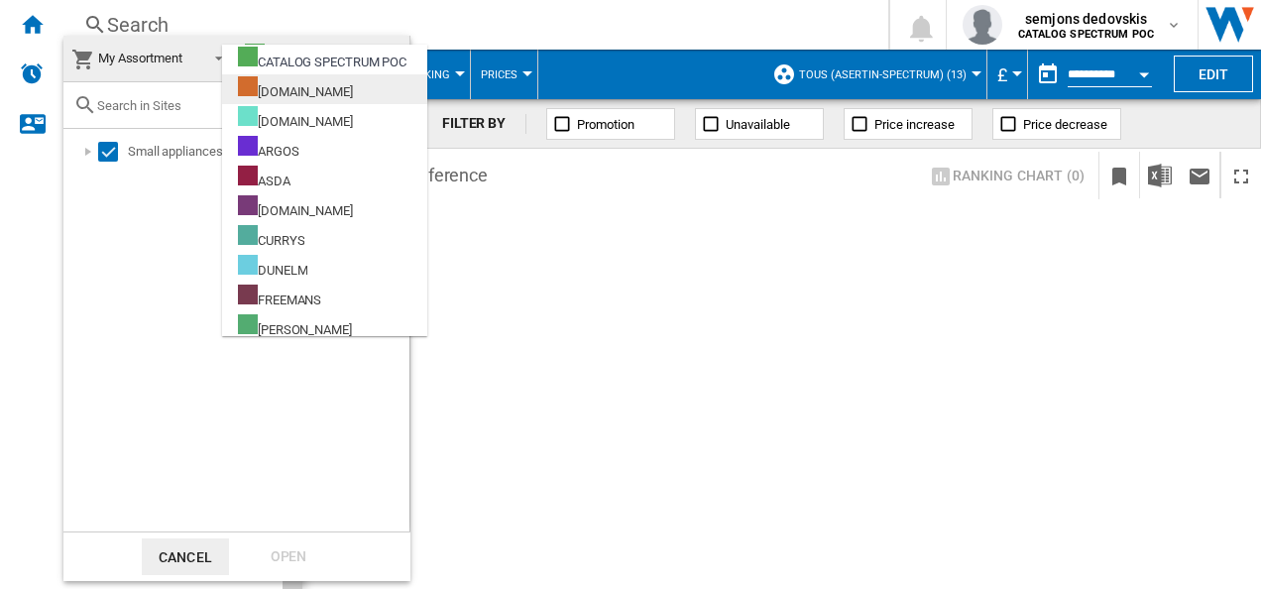
click at [272, 87] on div "[DOMAIN_NAME]" at bounding box center [295, 88] width 115 height 25
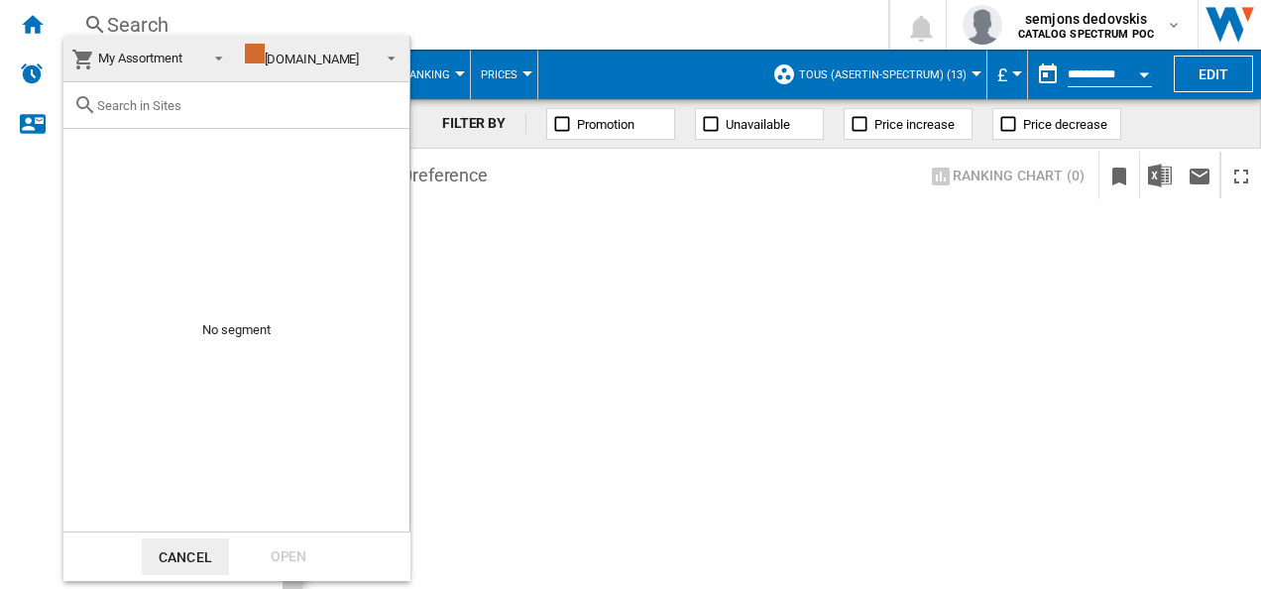
click at [353, 47] on span "[DOMAIN_NAME]" at bounding box center [308, 59] width 126 height 30
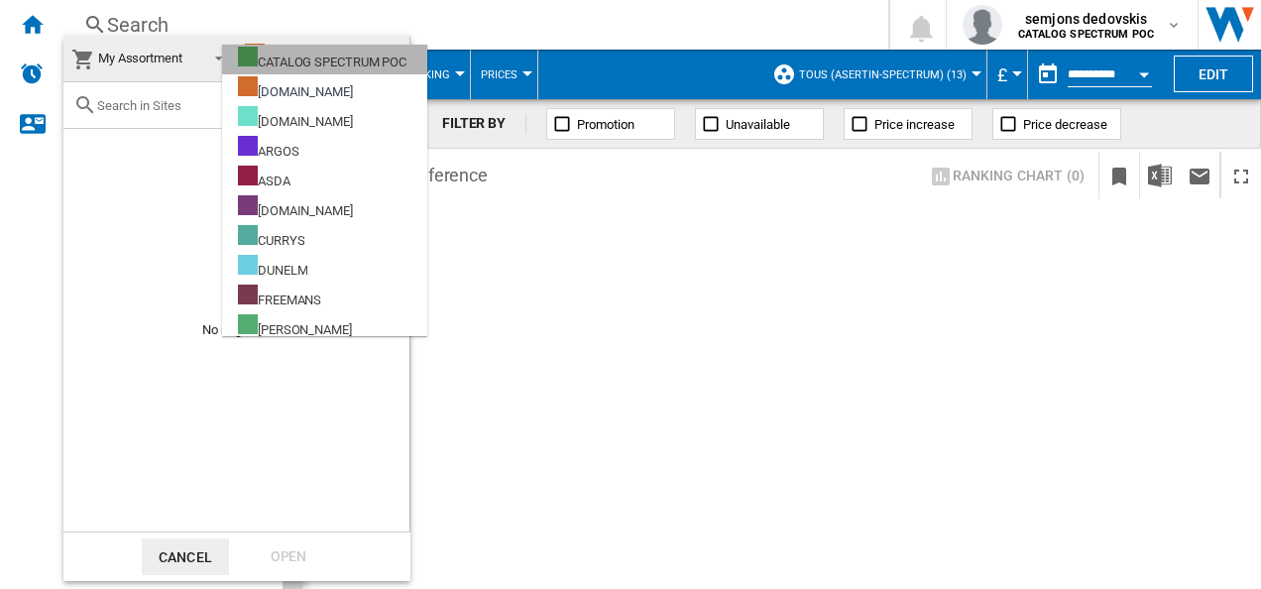
click at [335, 60] on div "CATALOG SPECTRUM POC" at bounding box center [322, 59] width 168 height 25
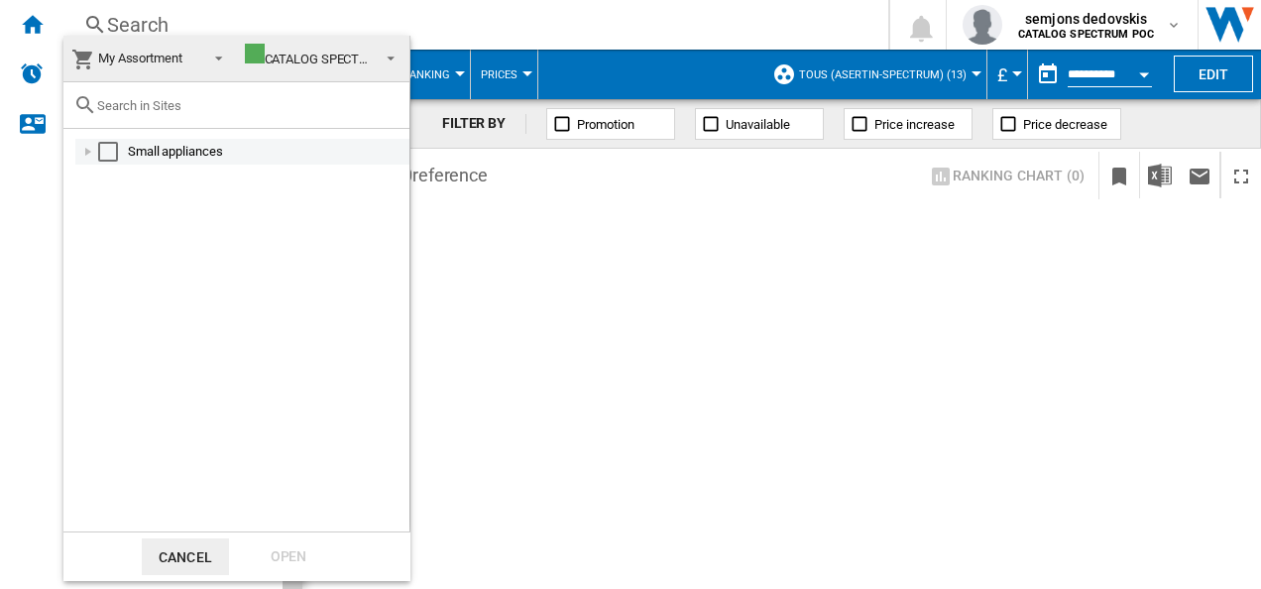
click at [113, 151] on div "Select" at bounding box center [108, 152] width 20 height 20
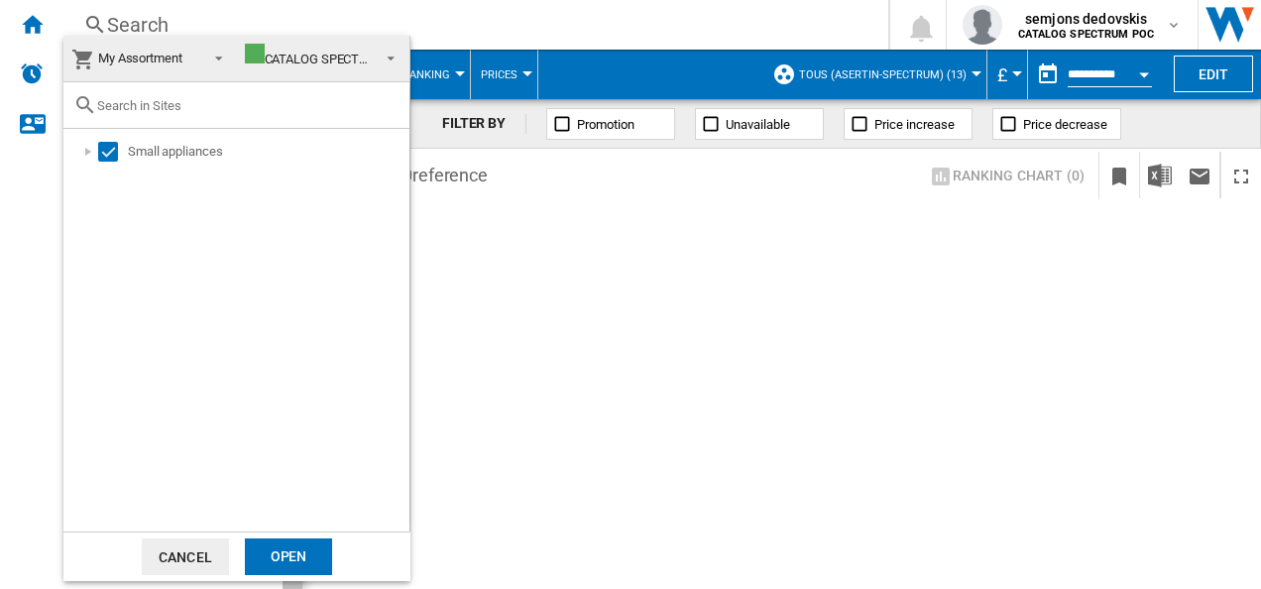
click at [287, 544] on div "Open" at bounding box center [288, 556] width 87 height 37
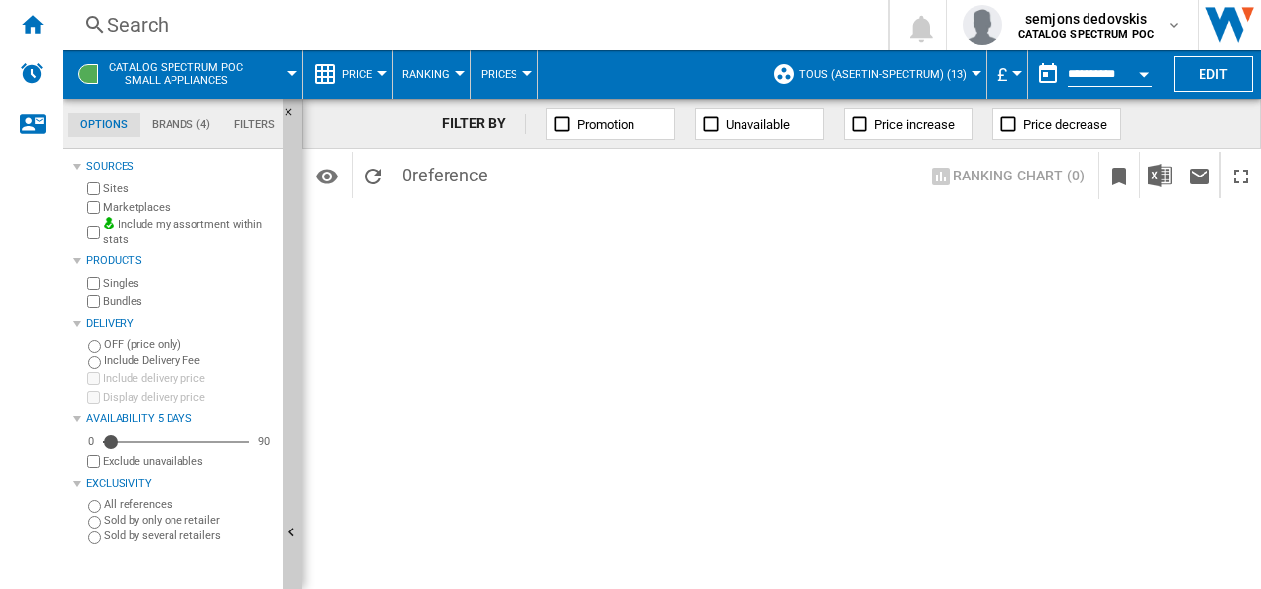
click at [953, 68] on span "TOUS (asertin-spectrum) (13)" at bounding box center [882, 74] width 167 height 13
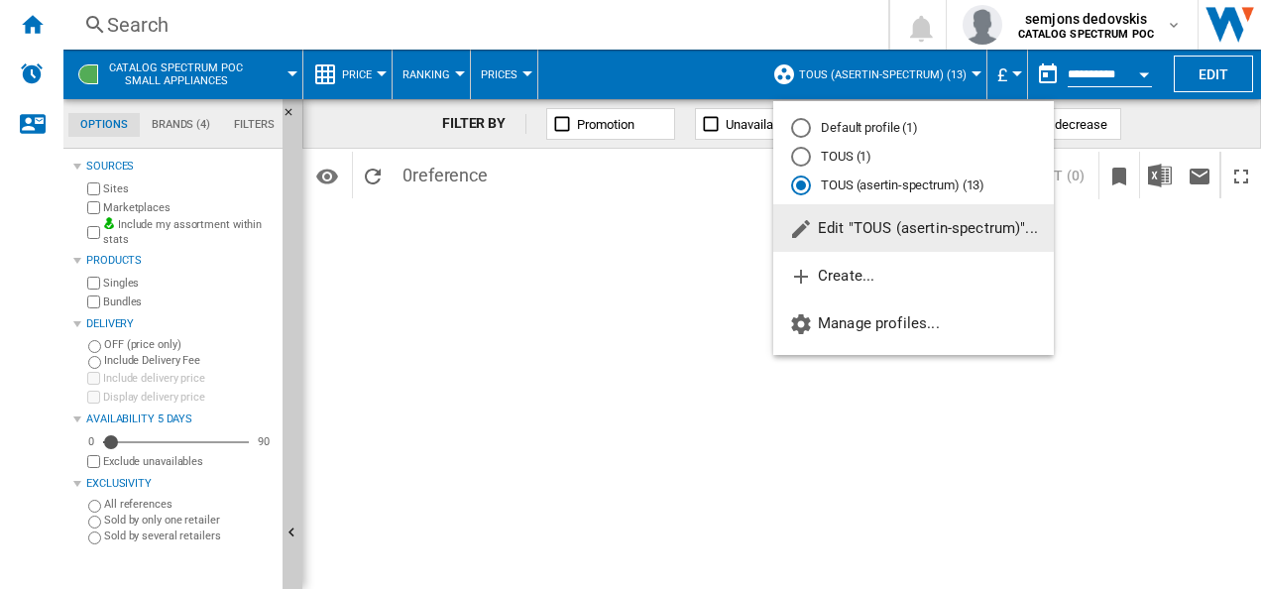
click at [819, 158] on md-radio-button "TOUS (1)" at bounding box center [913, 157] width 245 height 19
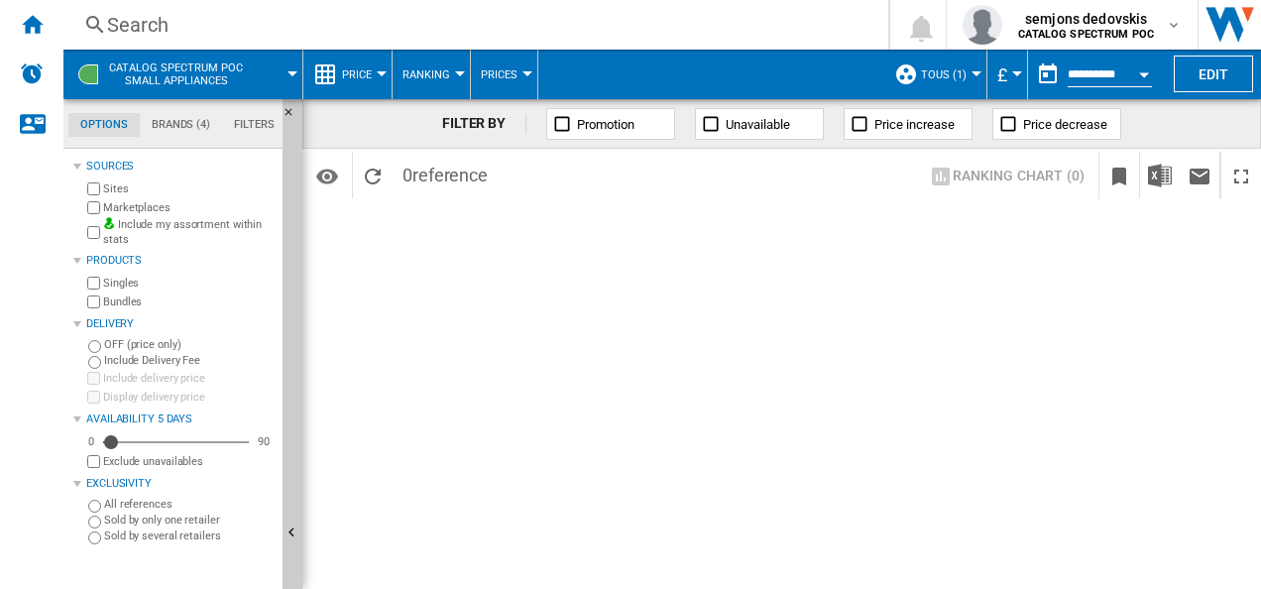
click at [949, 84] on button "TOUS (1)" at bounding box center [949, 75] width 56 height 50
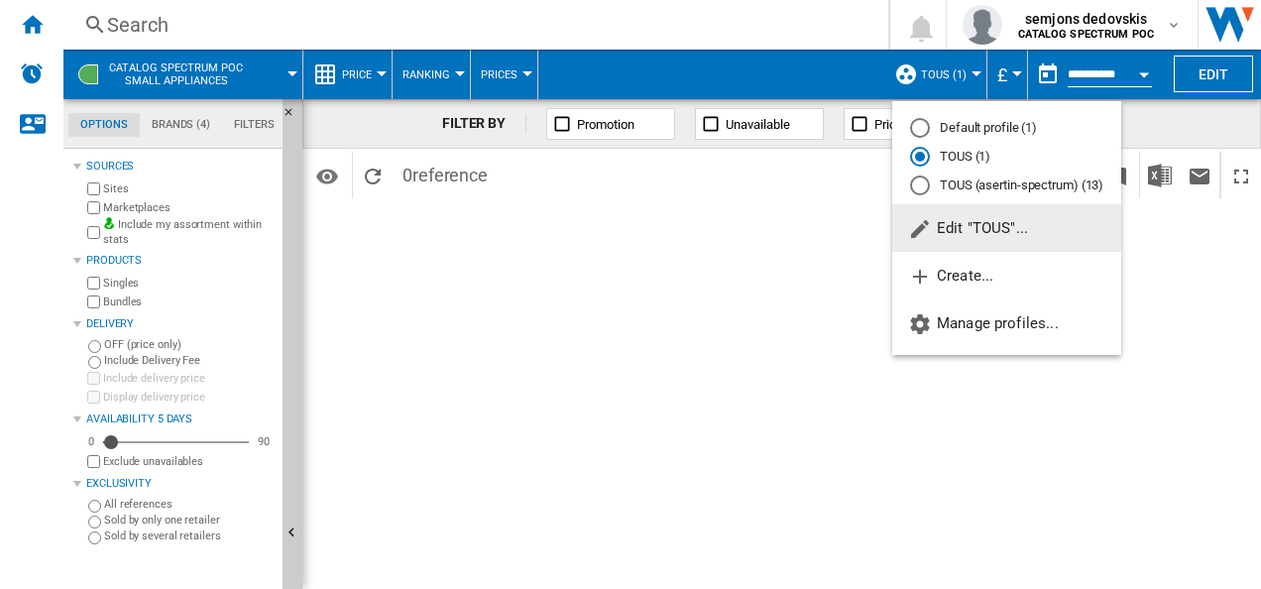
click at [942, 133] on md-radio-button "Default profile (1)" at bounding box center [1006, 128] width 193 height 19
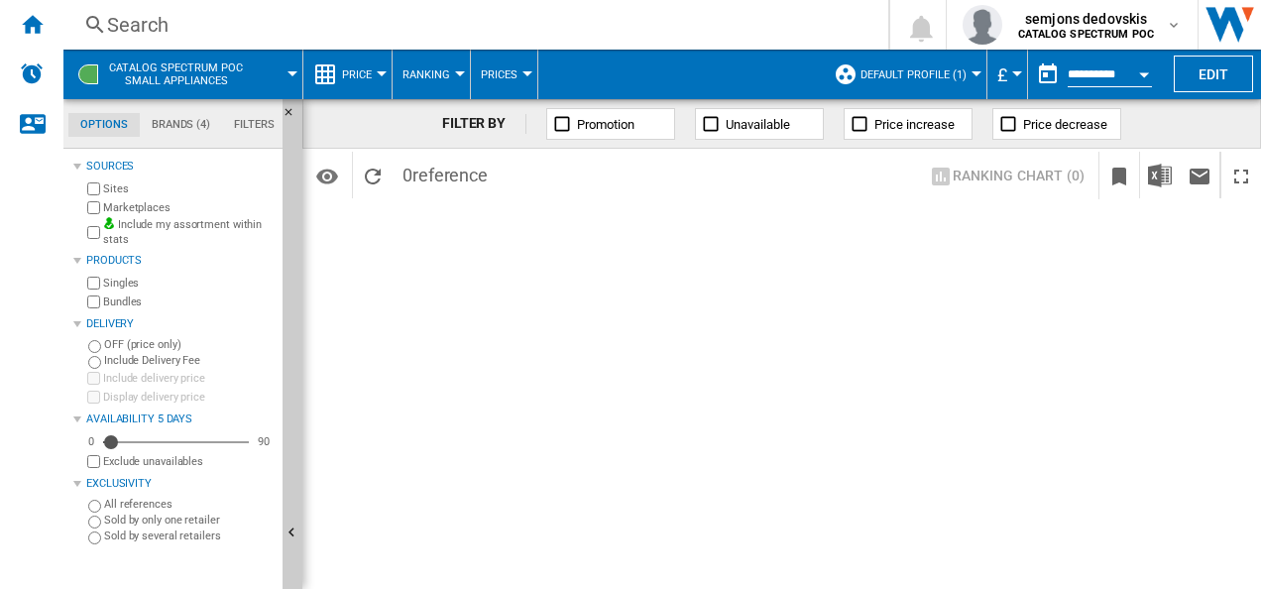
click at [959, 82] on button "Default profile (1)" at bounding box center [918, 75] width 116 height 50
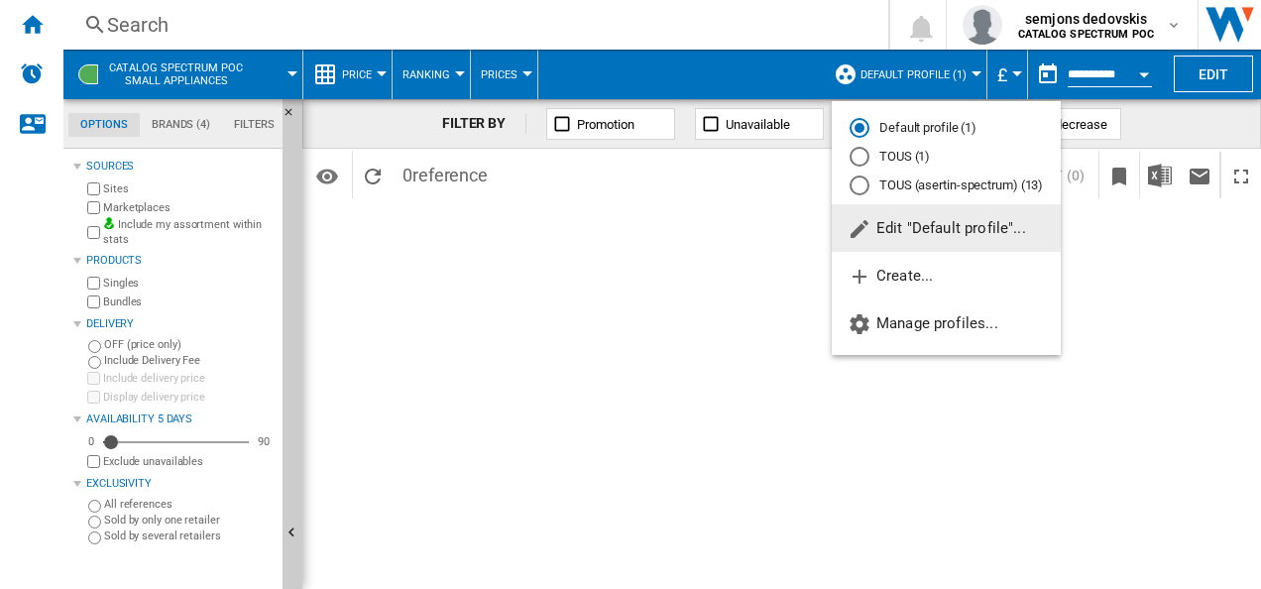
click at [933, 186] on md-radio-button "TOUS (asertin-spectrum) (13)" at bounding box center [945, 184] width 193 height 19
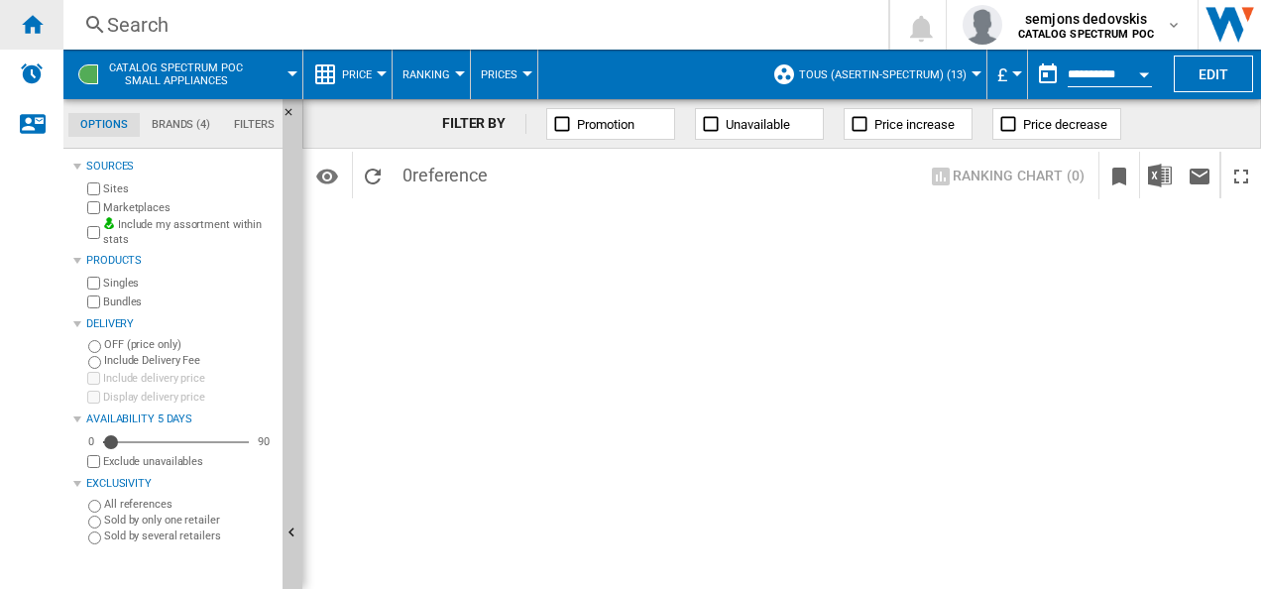
click at [17, 34] on div "Home" at bounding box center [31, 25] width 63 height 50
